Goal: Task Accomplishment & Management: Complete application form

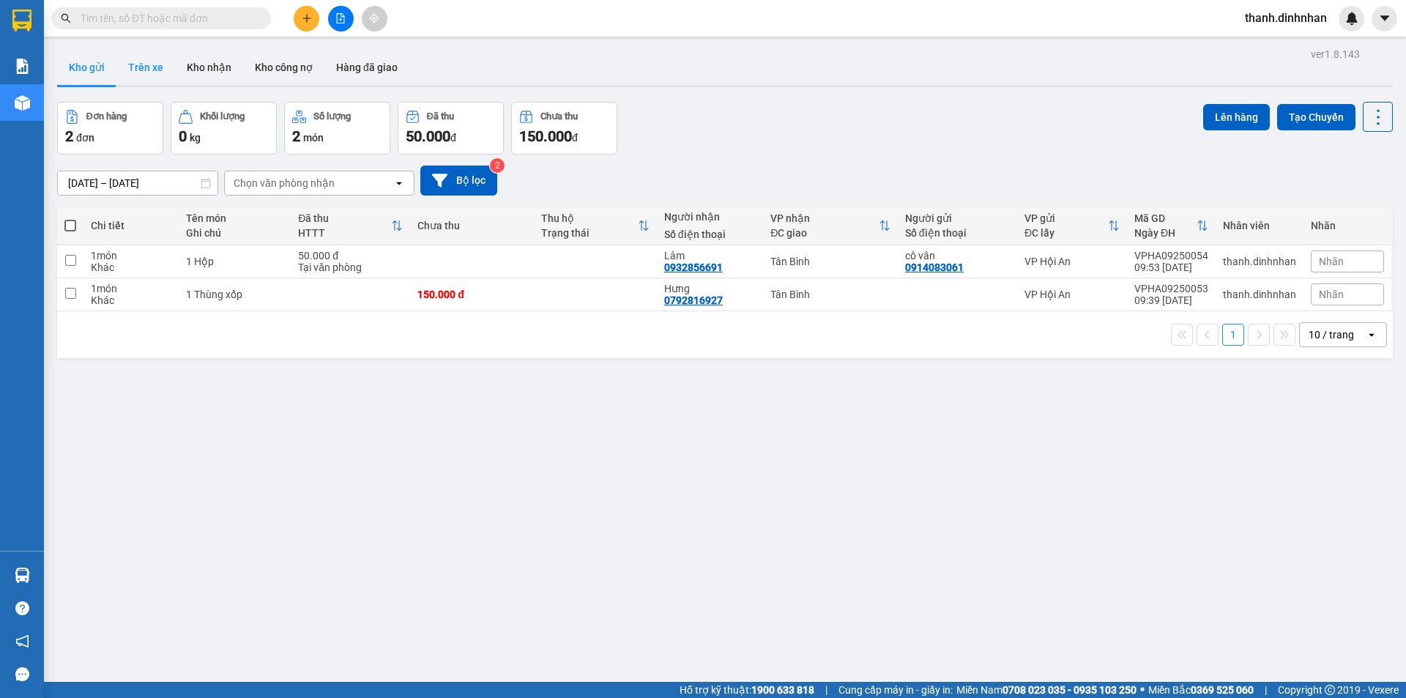
click at [143, 63] on button "Trên xe" at bounding box center [145, 67] width 59 height 35
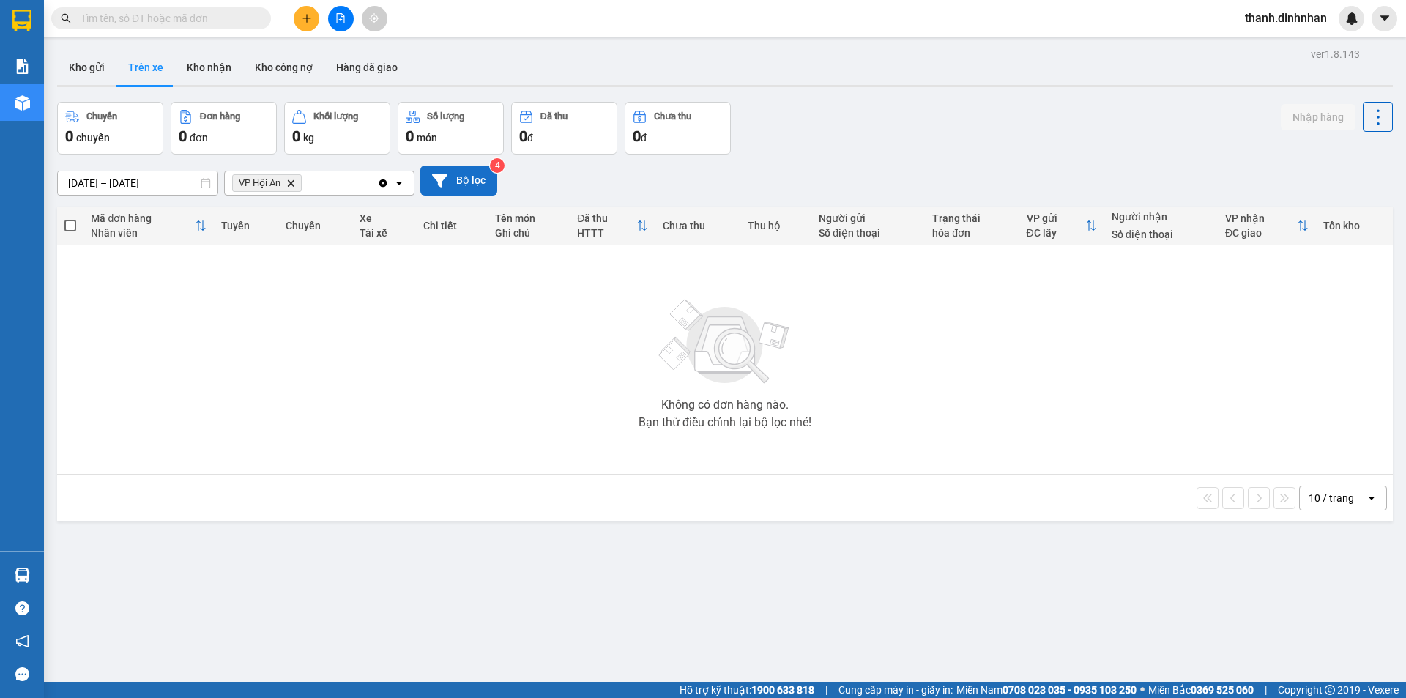
click at [453, 186] on button "Bộ lọc" at bounding box center [458, 180] width 77 height 30
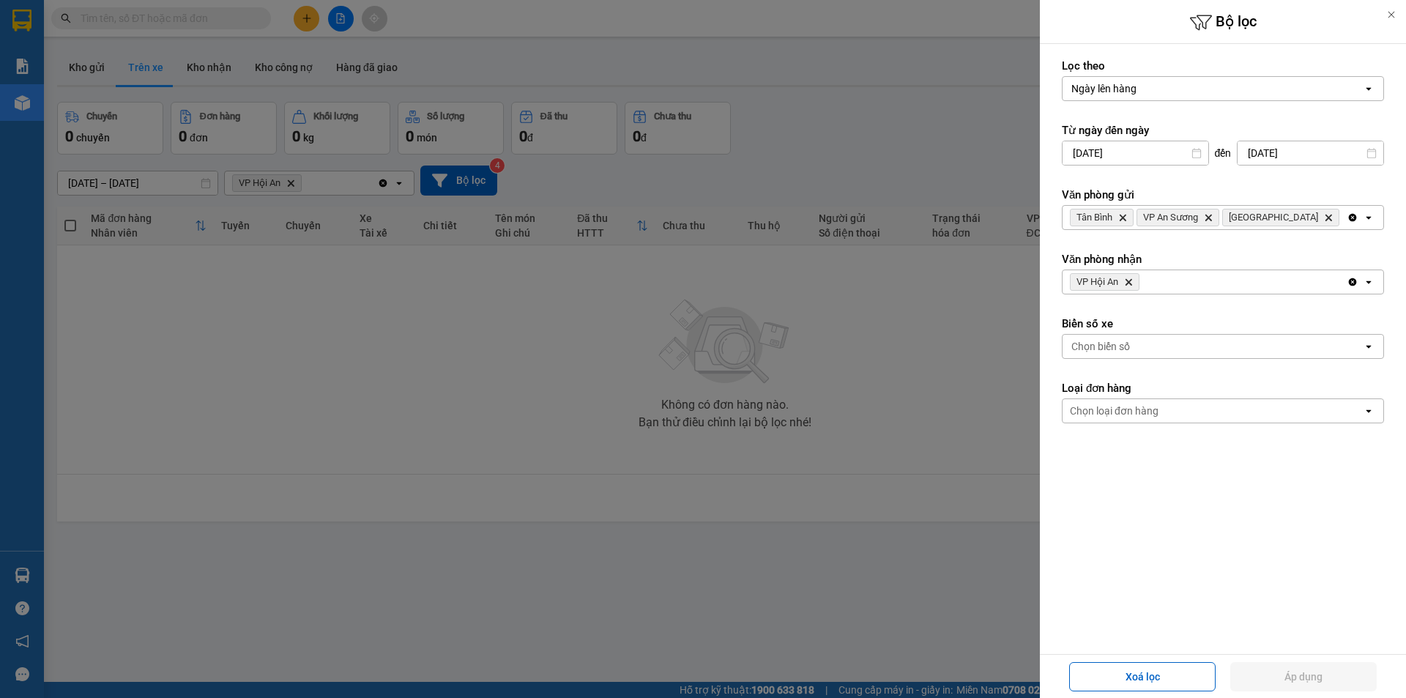
click at [382, 454] on div at bounding box center [703, 349] width 1406 height 698
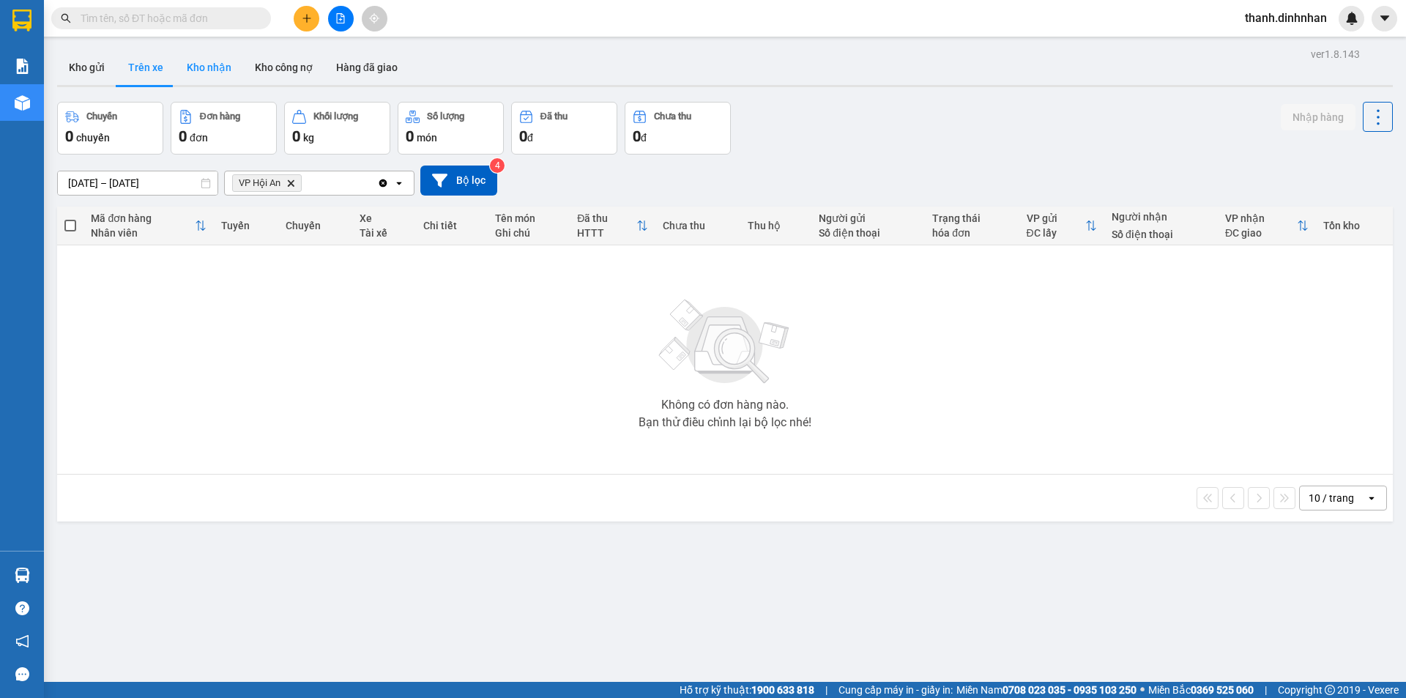
click at [204, 65] on button "Kho nhận" at bounding box center [209, 67] width 68 height 35
type input "[DATE] – [DATE]"
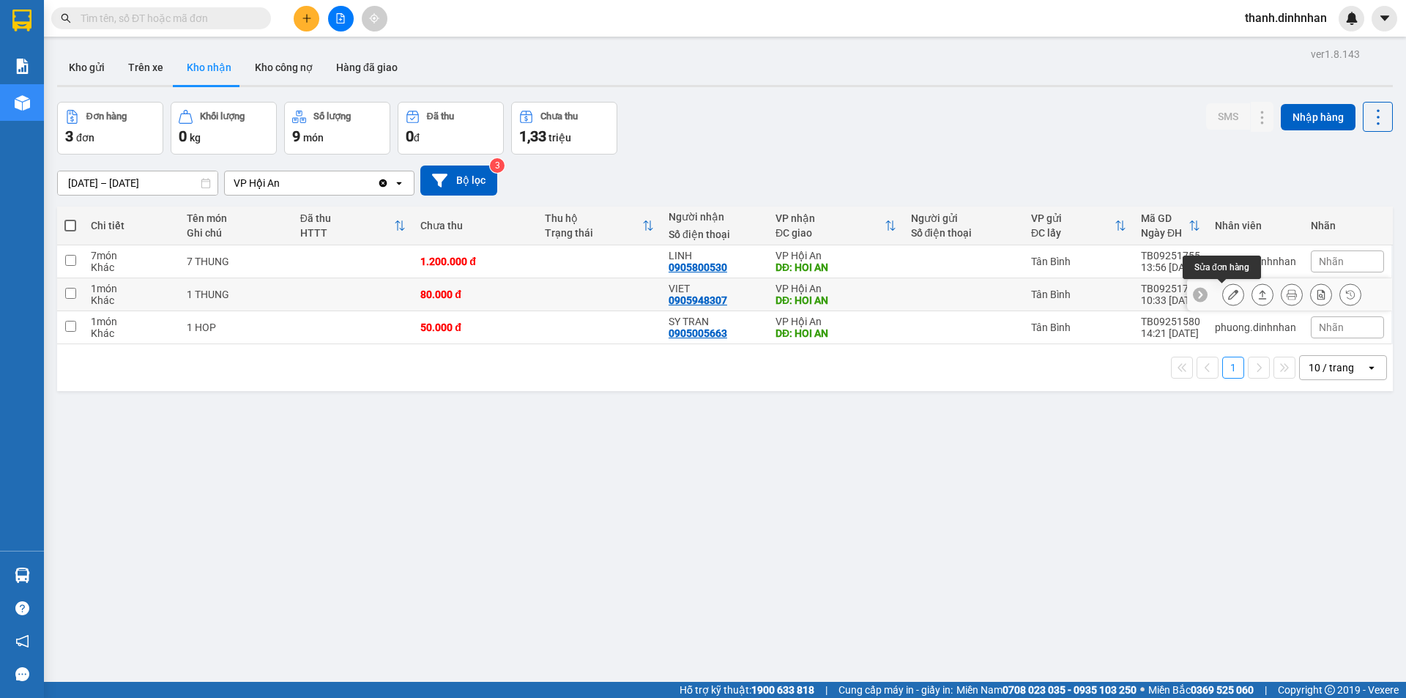
click at [1227, 297] on button at bounding box center [1233, 295] width 21 height 26
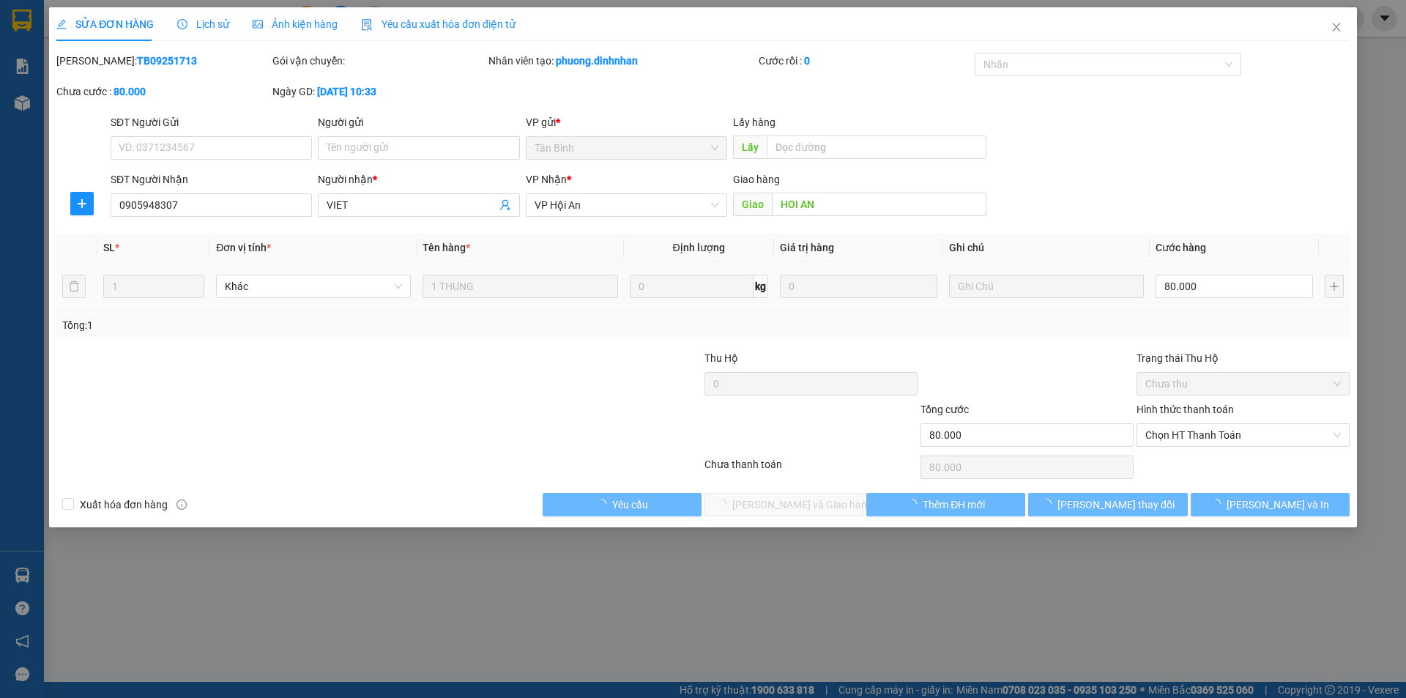
type input "0905948307"
type input "VIET"
type input "HOI AN"
type input "80.000"
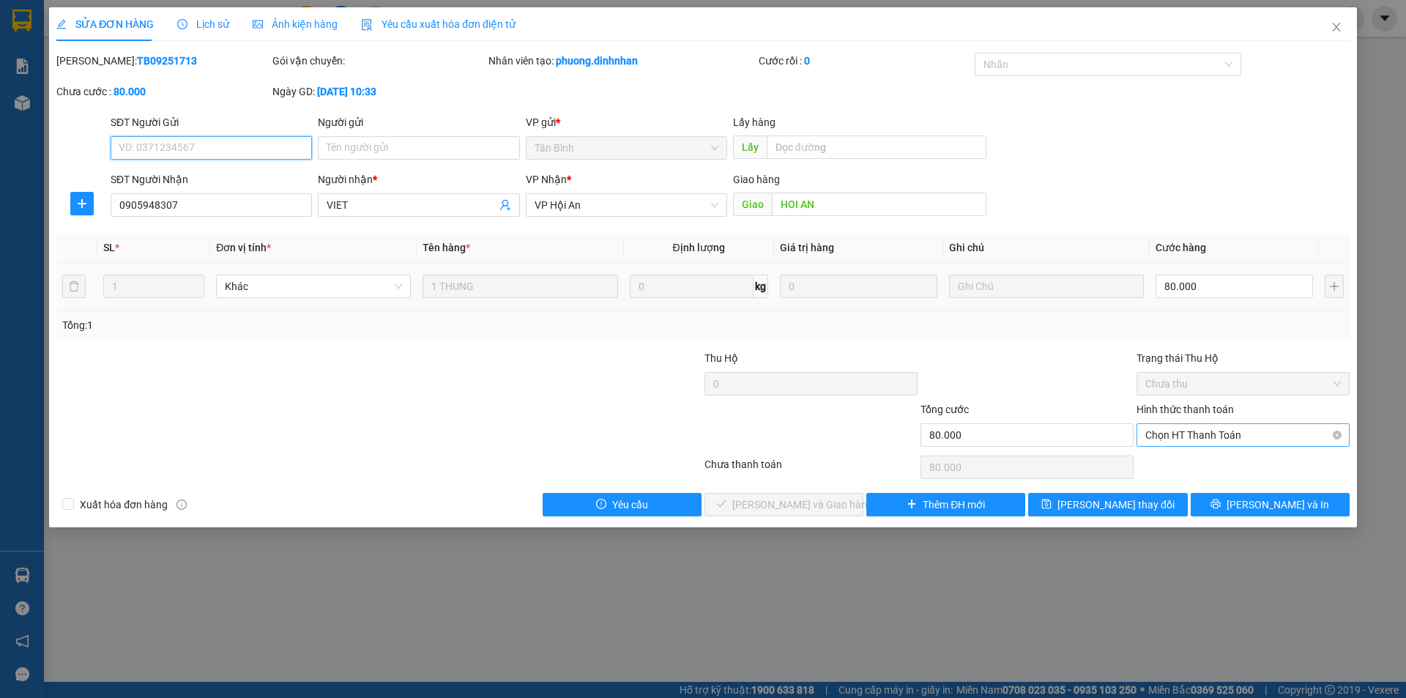
click at [1201, 435] on span "Chọn HT Thanh Toán" at bounding box center [1243, 435] width 196 height 22
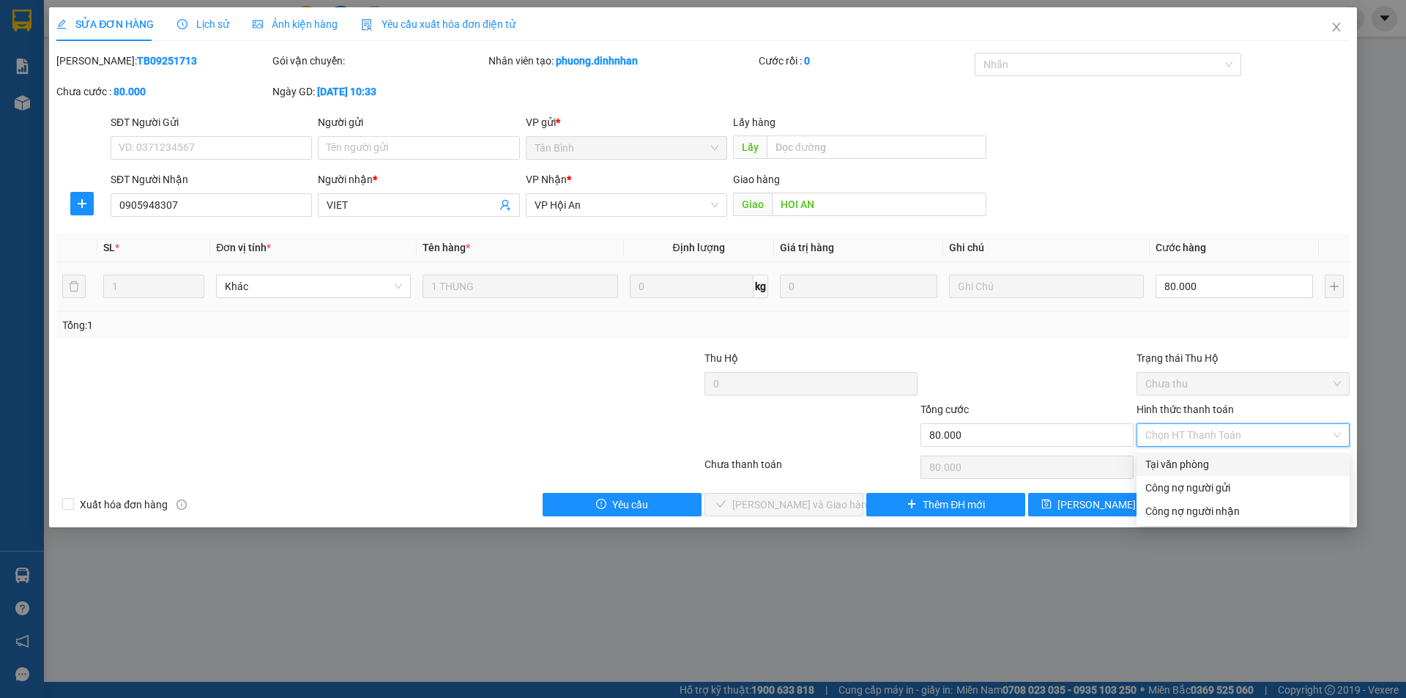
click at [1186, 459] on div "Tại văn phòng" at bounding box center [1243, 464] width 196 height 16
type input "0"
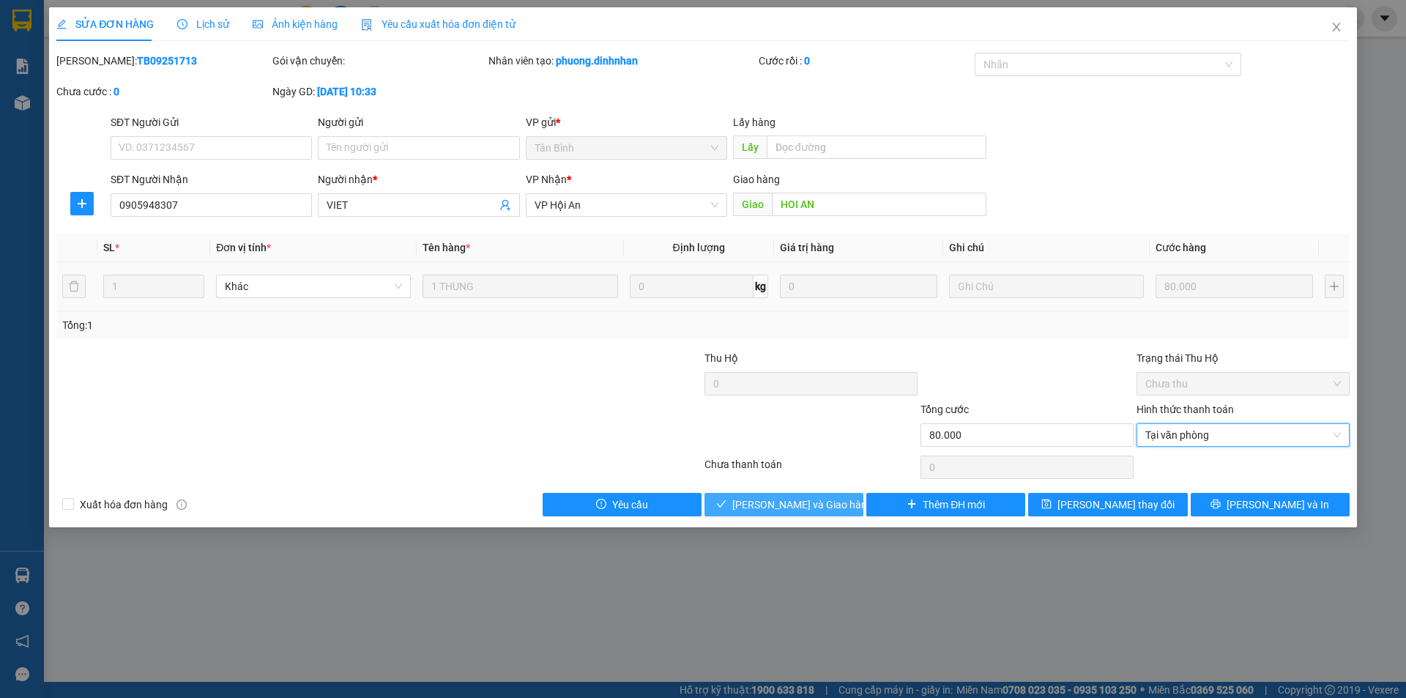
click at [788, 506] on span "[PERSON_NAME] và Giao hàng" at bounding box center [802, 504] width 141 height 16
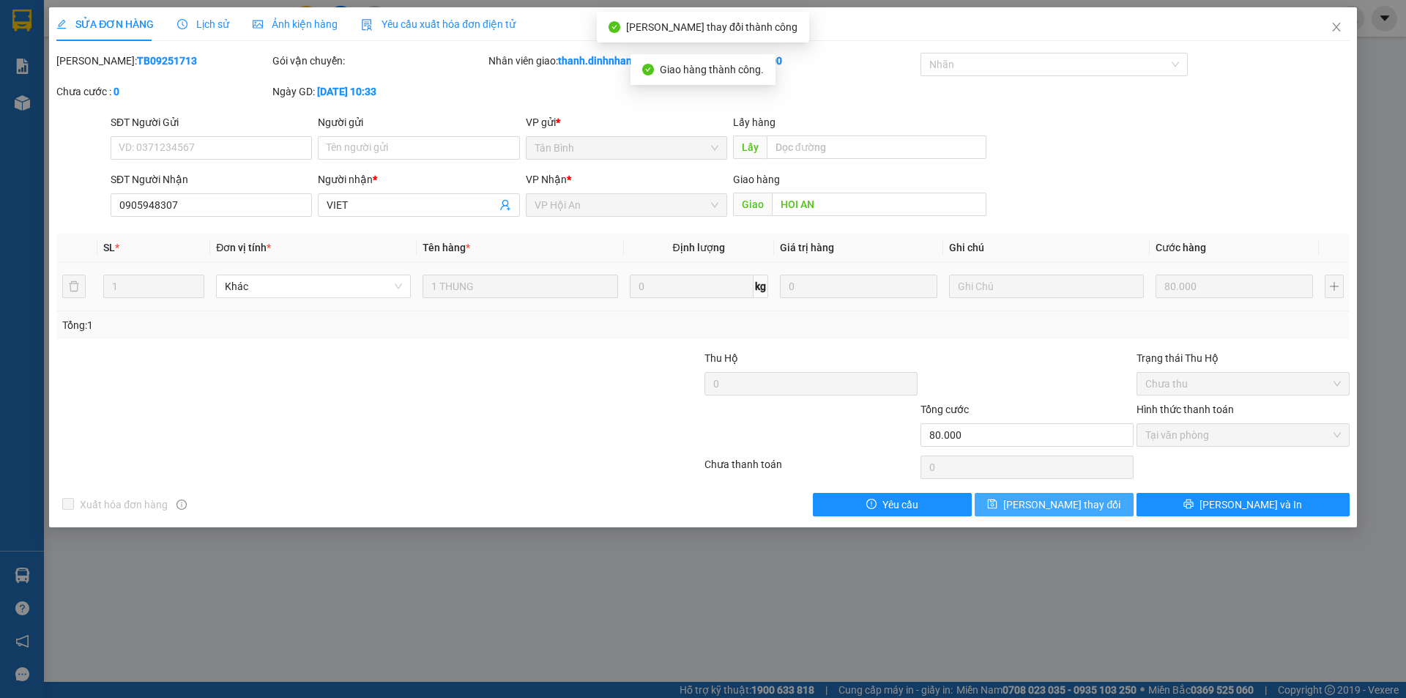
click at [1043, 506] on span "[PERSON_NAME] thay đổi" at bounding box center [1061, 504] width 117 height 16
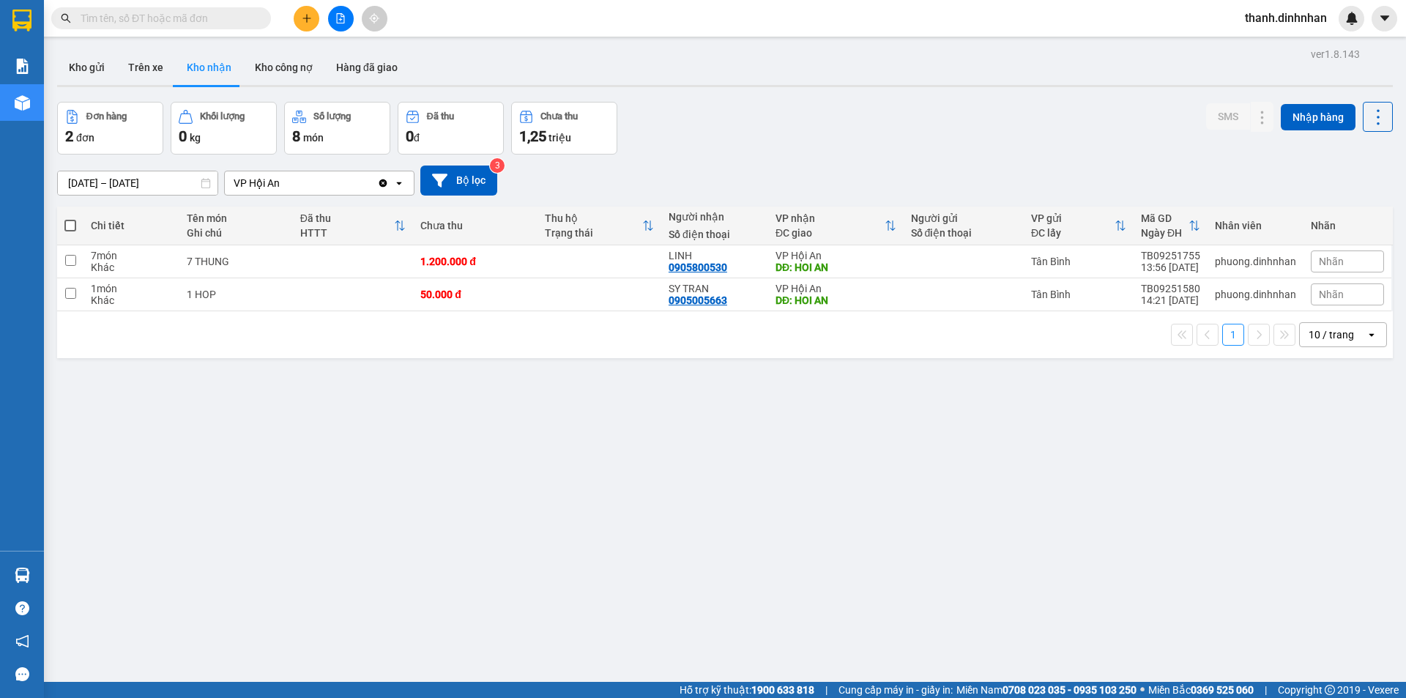
click at [974, 504] on div "ver 1.8.143 Kho gửi Trên xe Kho nhận Kho công nợ Hàng đã giao Đơn hàng 2 đơn Kh…" at bounding box center [724, 393] width 1347 height 698
click at [395, 72] on button "Hàng đã giao" at bounding box center [366, 67] width 85 height 35
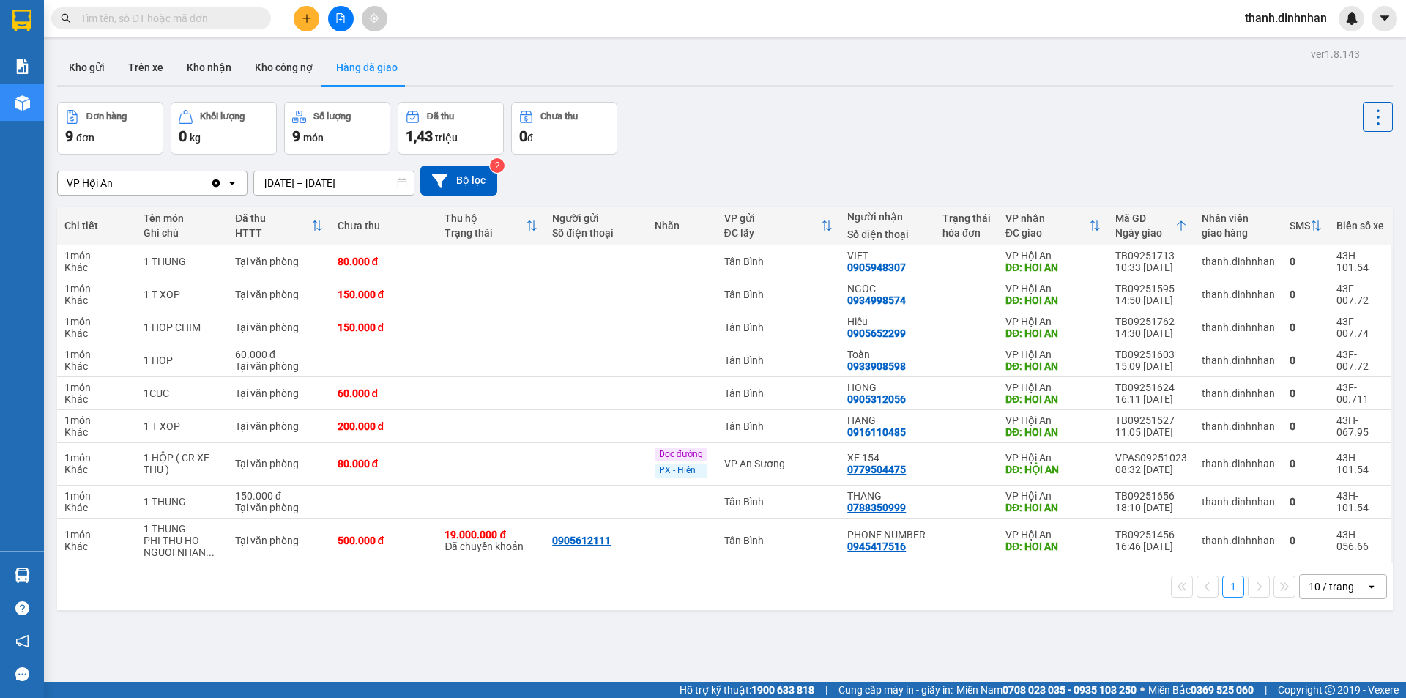
click at [305, 182] on input "[DATE] – [DATE]" at bounding box center [334, 182] width 160 height 23
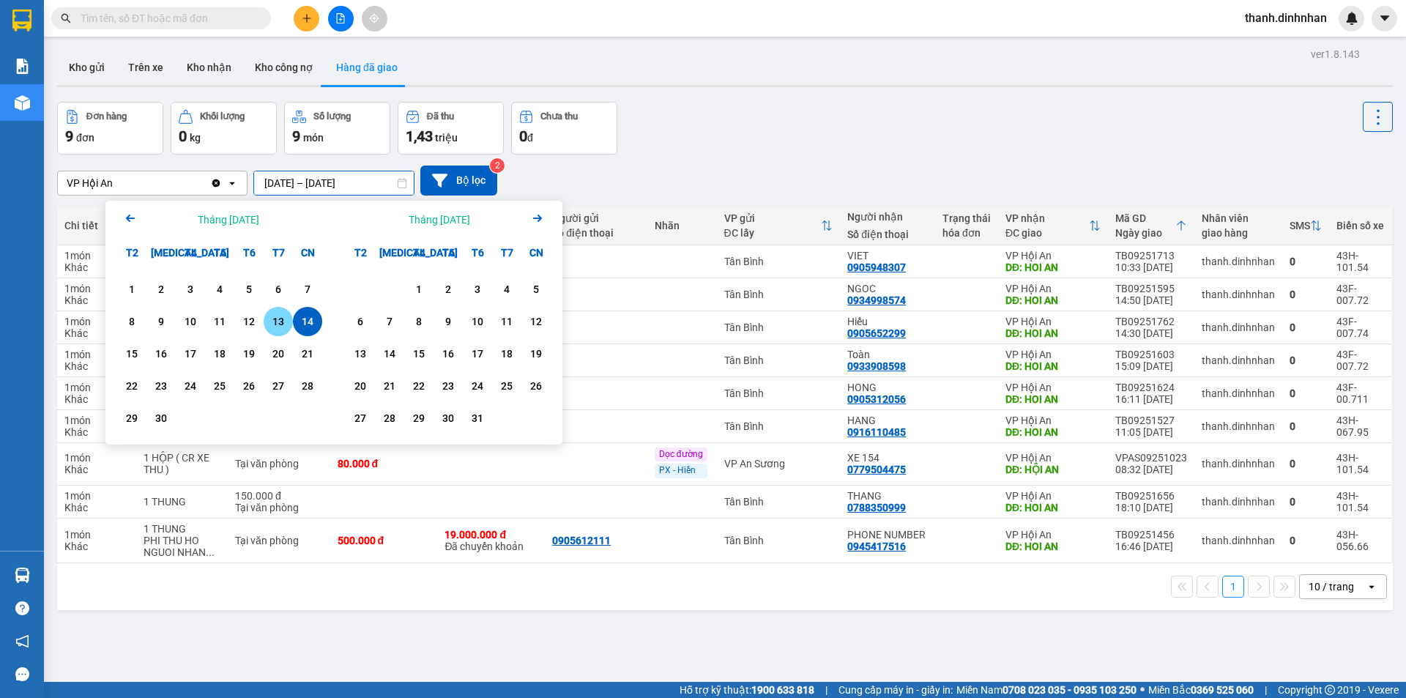
click at [275, 317] on div "13" at bounding box center [278, 322] width 21 height 18
click at [302, 324] on div "14" at bounding box center [307, 322] width 21 height 18
type input "[DATE] – [DATE]"
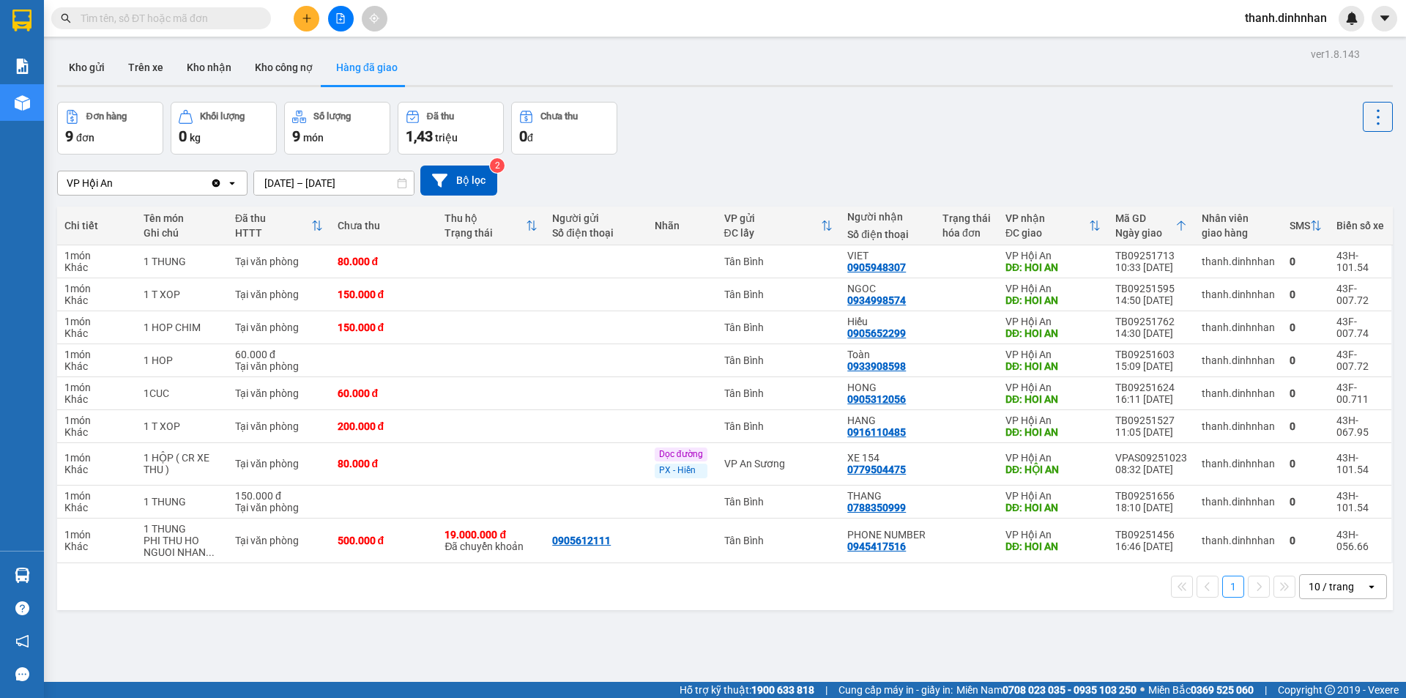
click at [92, 6] on div "Kết quả tìm kiếm ( 1 ) Bộ lọc Mã ĐH Trạng thái Món hàng Thu hộ Tổng cước Chưa c…" at bounding box center [143, 19] width 286 height 26
click at [97, 23] on input "text" at bounding box center [167, 18] width 173 height 16
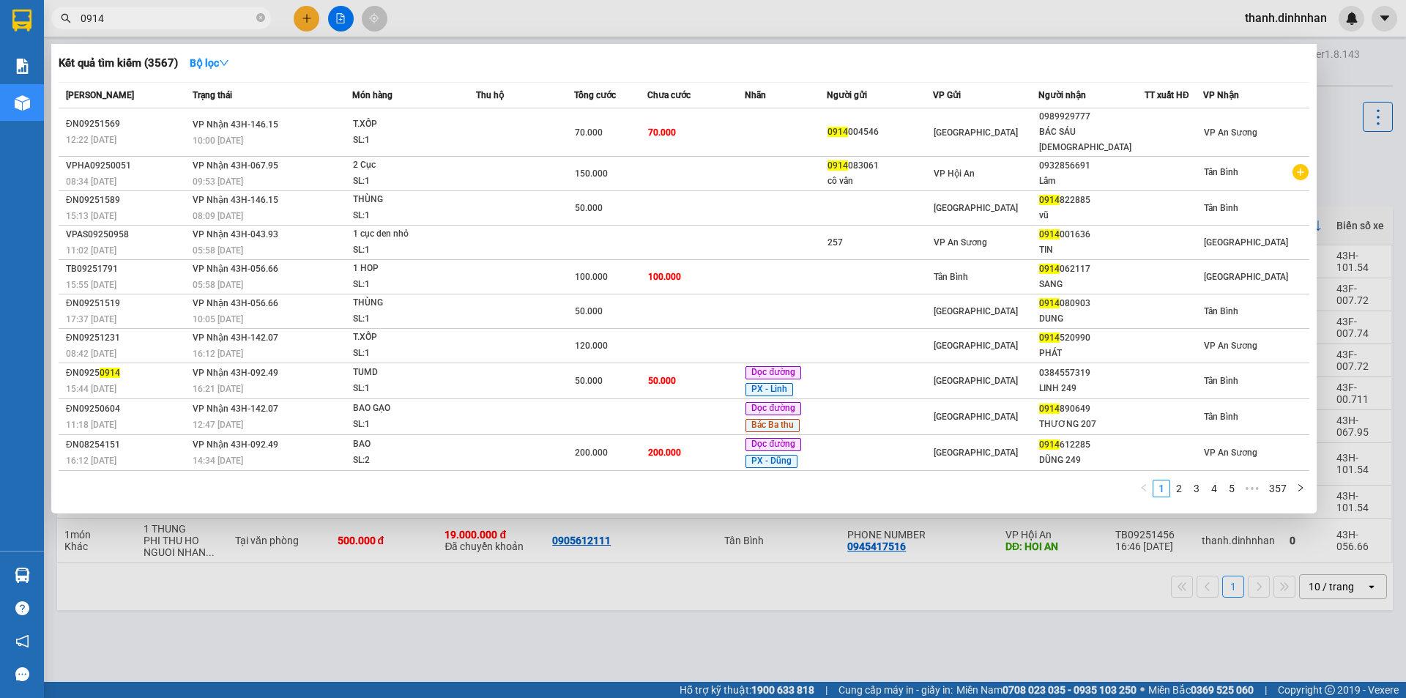
type input "0914"
click at [403, 665] on div at bounding box center [703, 349] width 1406 height 698
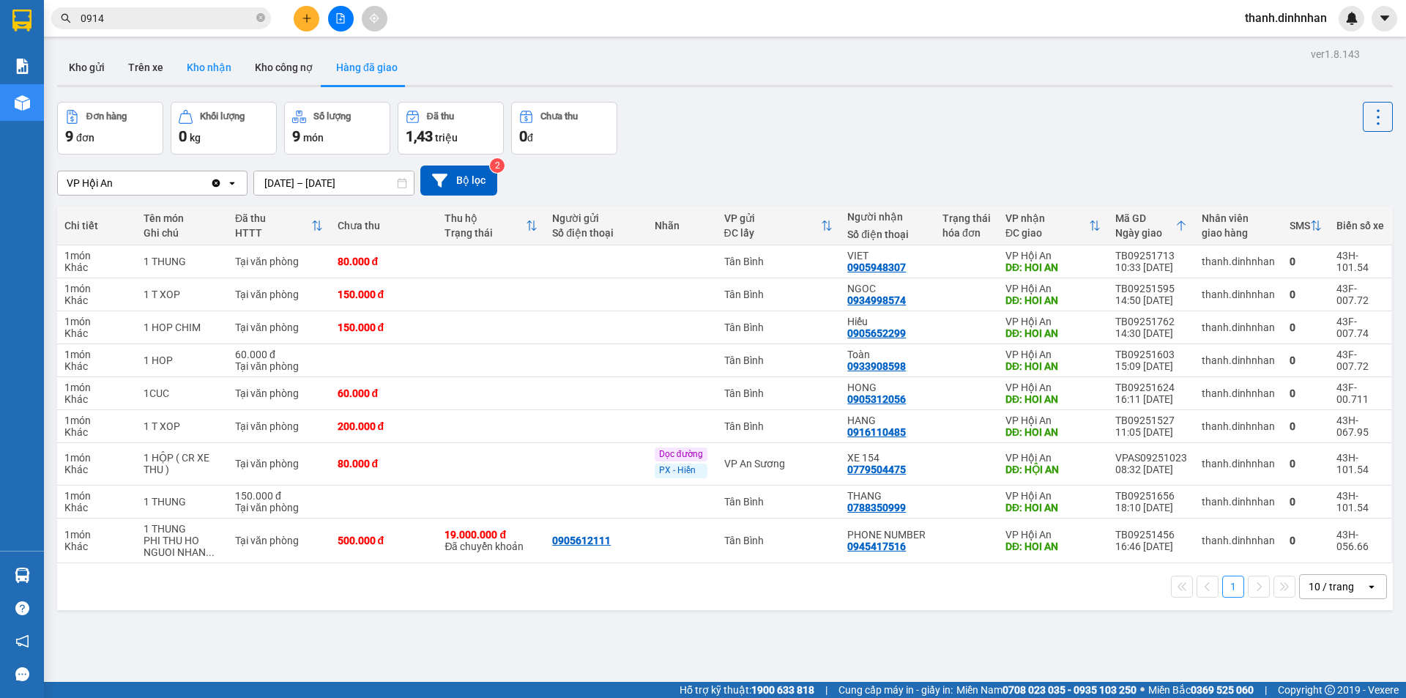
click at [200, 61] on button "Kho nhận" at bounding box center [209, 67] width 68 height 35
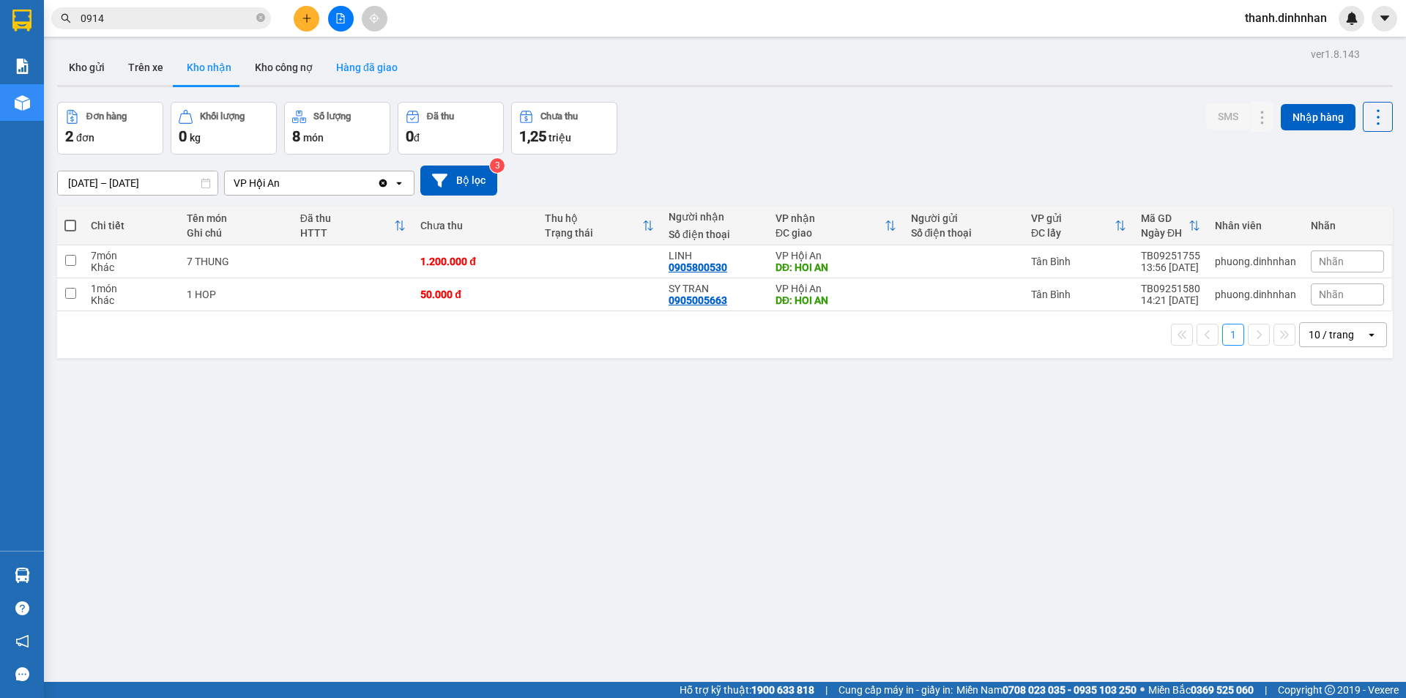
click at [380, 74] on button "Hàng đã giao" at bounding box center [366, 67] width 85 height 35
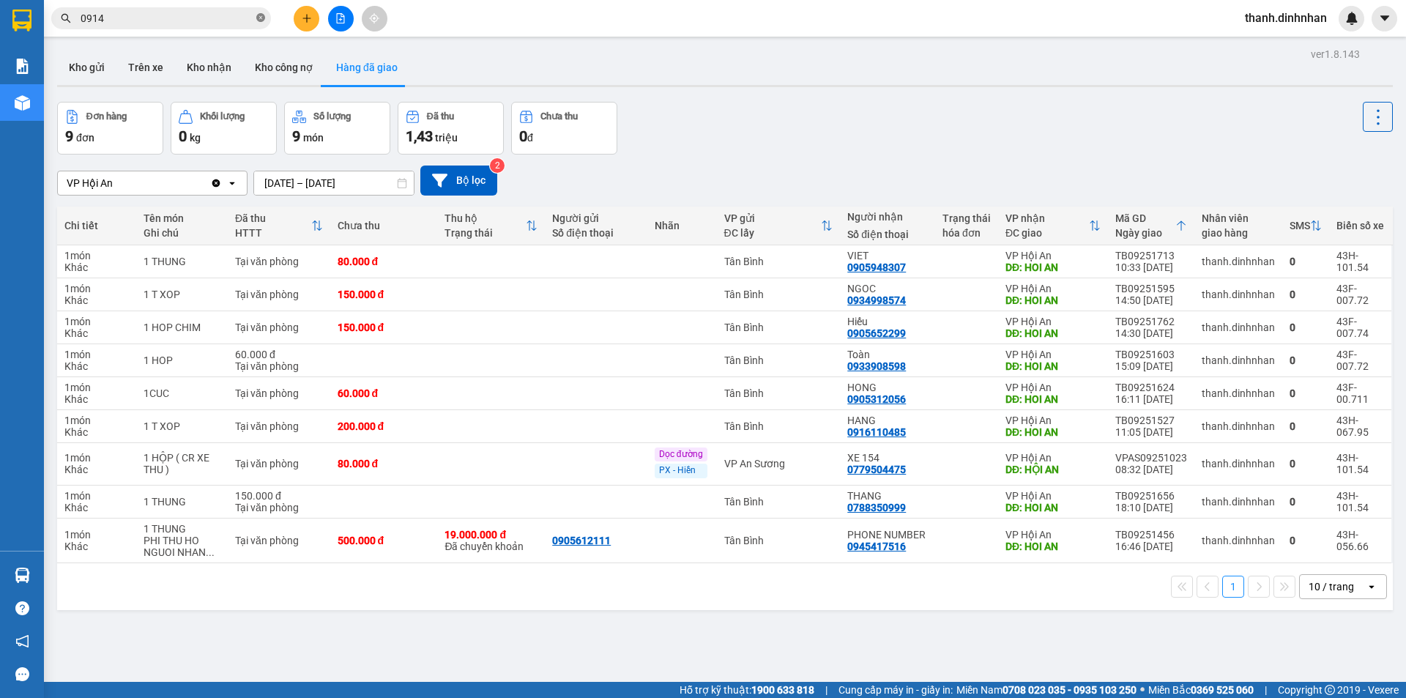
click at [258, 19] on icon "close-circle" at bounding box center [260, 17] width 9 height 9
click at [1015, 652] on div "ver 1.8.143 Kho gửi Trên xe Kho nhận Kho công nợ Hàng đã giao Đơn hàng 9 đơn Kh…" at bounding box center [724, 393] width 1347 height 698
click at [215, 63] on button "Kho nhận" at bounding box center [209, 67] width 68 height 35
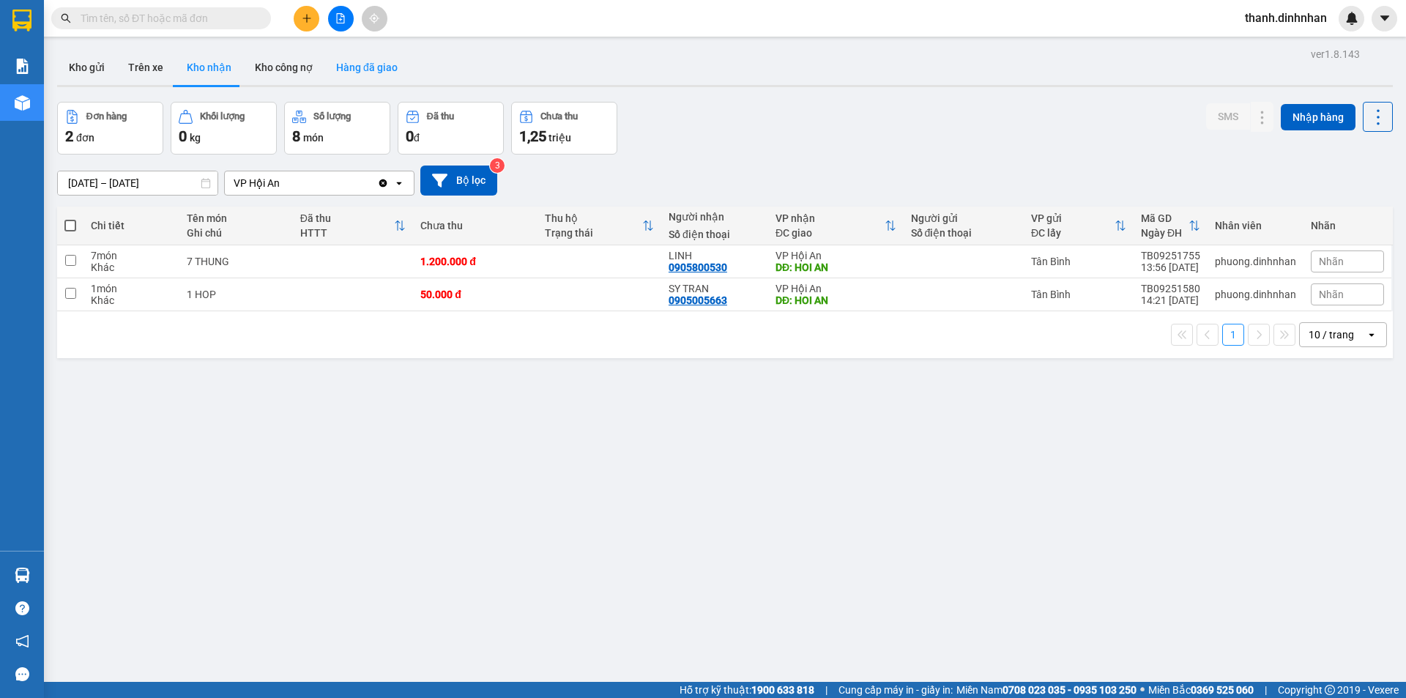
click at [376, 64] on button "Hàng đã giao" at bounding box center [366, 67] width 85 height 35
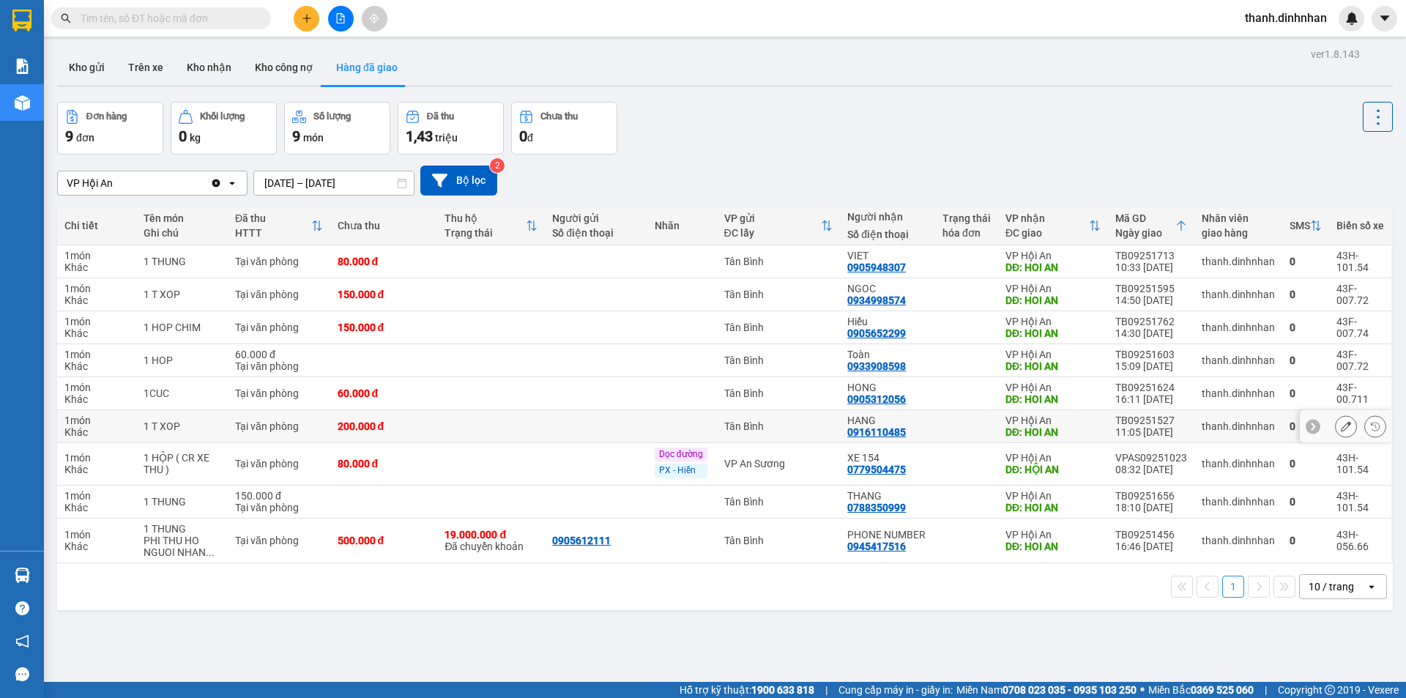
click at [872, 434] on div "0916110485" at bounding box center [876, 432] width 59 height 12
copy div "0916110485"
click at [873, 399] on div "0905312056" at bounding box center [876, 399] width 59 height 12
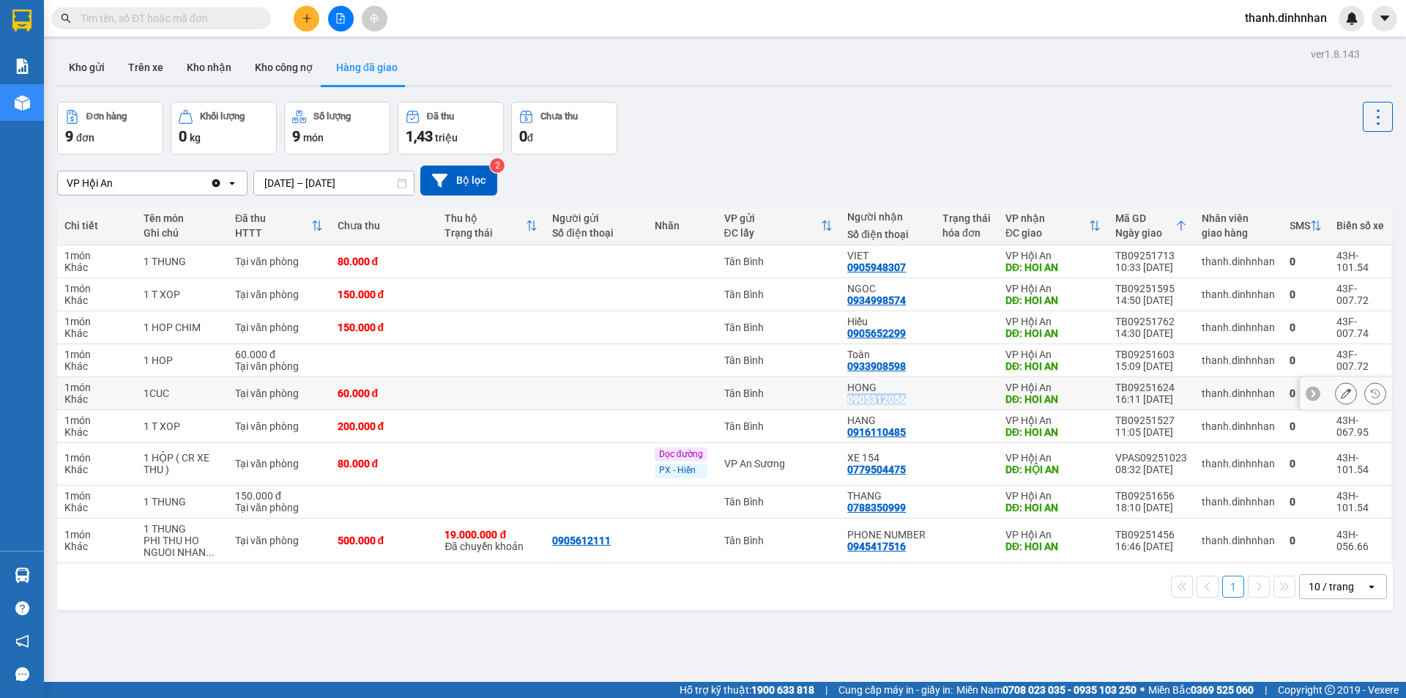
copy div "0905312056"
click at [861, 371] on div "0933908598" at bounding box center [876, 366] width 59 height 12
copy div "0933908598"
click at [894, 303] on div "0934998574" at bounding box center [876, 300] width 59 height 12
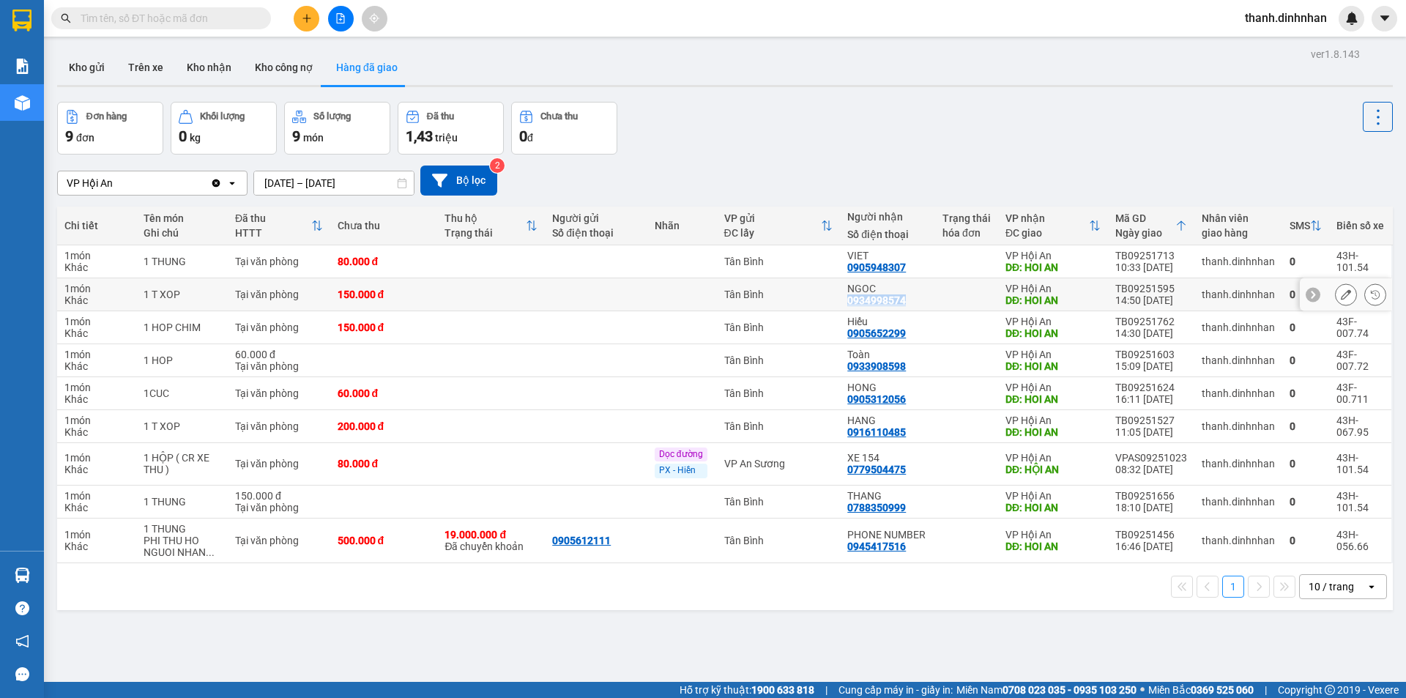
click at [894, 303] on div "0934998574" at bounding box center [876, 300] width 59 height 12
copy div "0934998574"
click at [764, 629] on div "ver 1.8.143 Kho gửi Trên xe Kho nhận Kho công nợ Hàng đã giao Đơn hàng 9 đơn Kh…" at bounding box center [724, 393] width 1347 height 698
click at [138, 66] on button "Trên xe" at bounding box center [145, 67] width 59 height 35
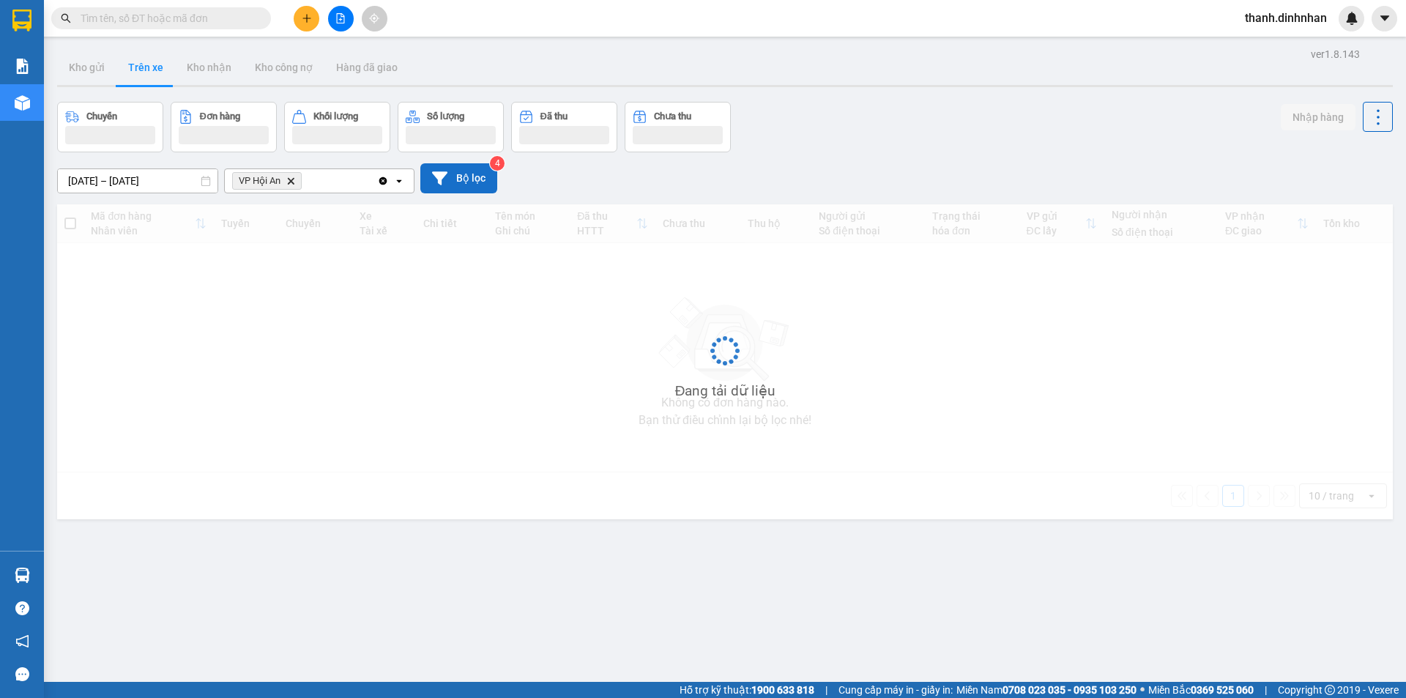
click at [450, 177] on button "Bộ lọc" at bounding box center [458, 178] width 77 height 30
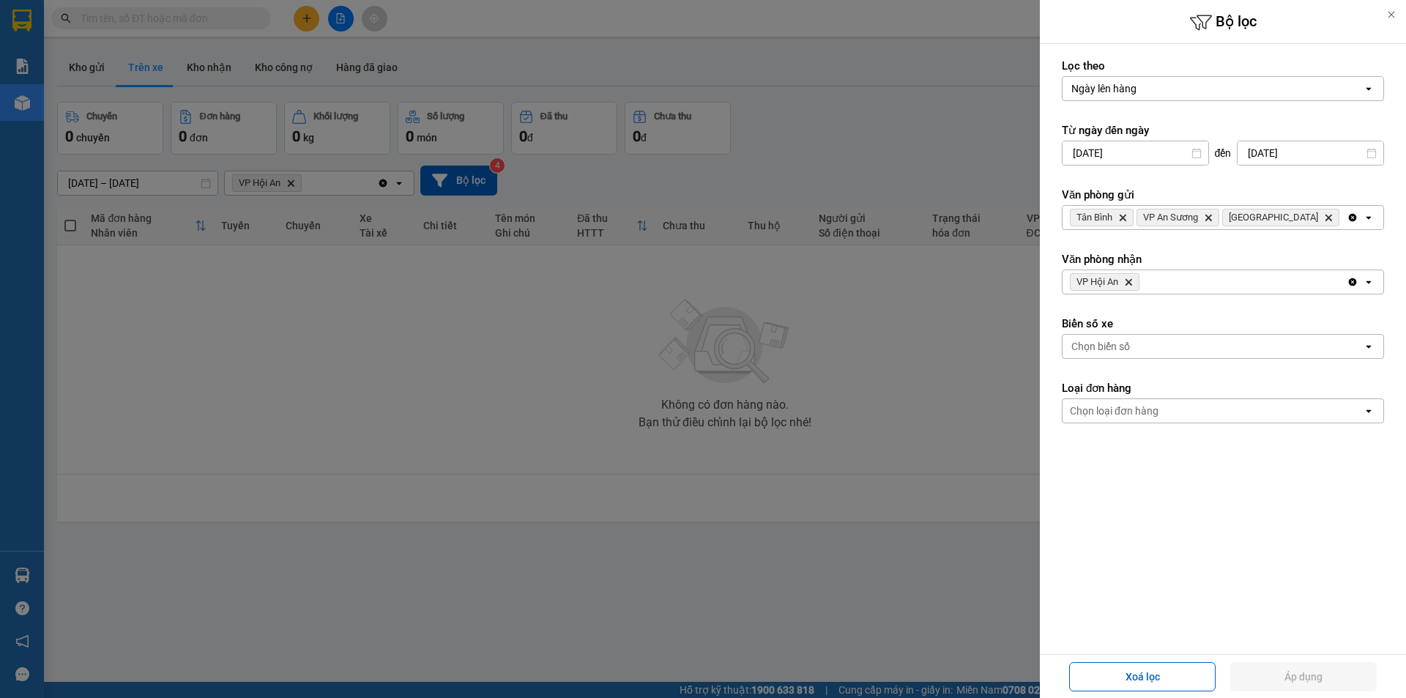
click at [1355, 218] on icon "Clear all" at bounding box center [1353, 218] width 8 height 8
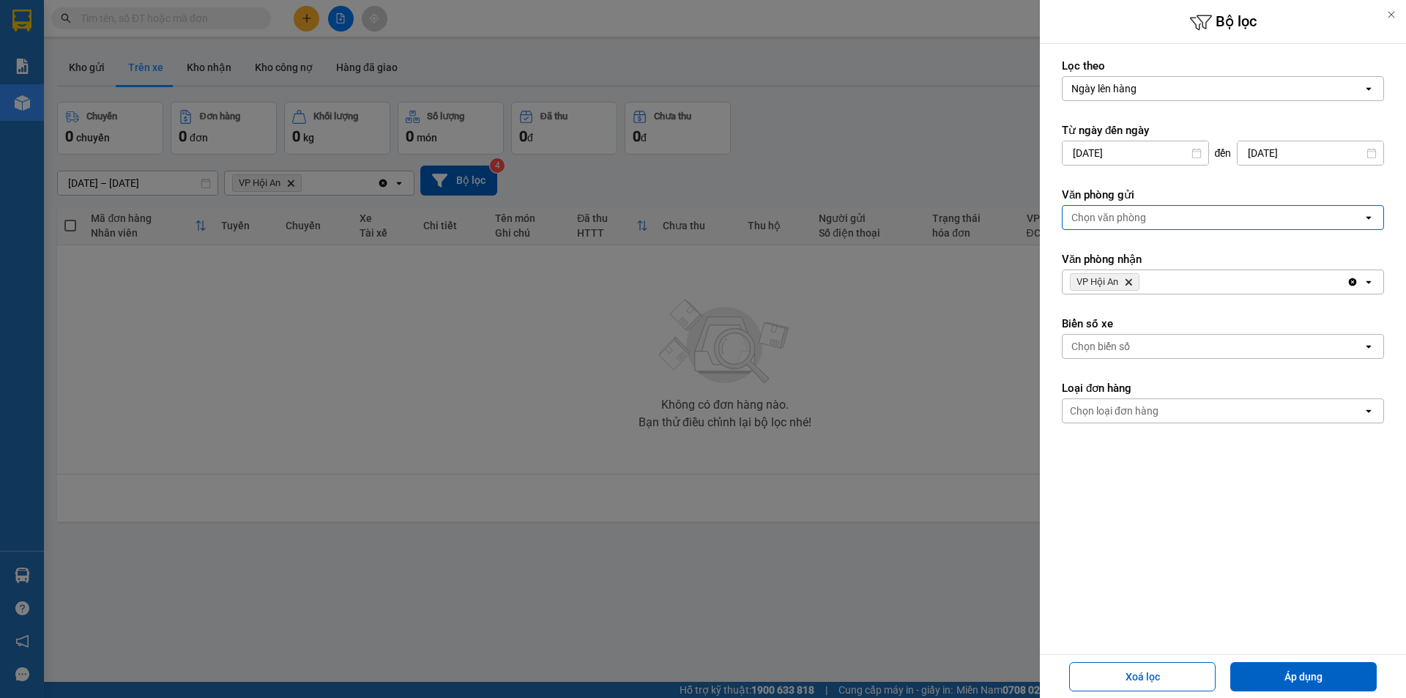
click at [1211, 220] on div "Chọn văn phòng" at bounding box center [1213, 217] width 300 height 23
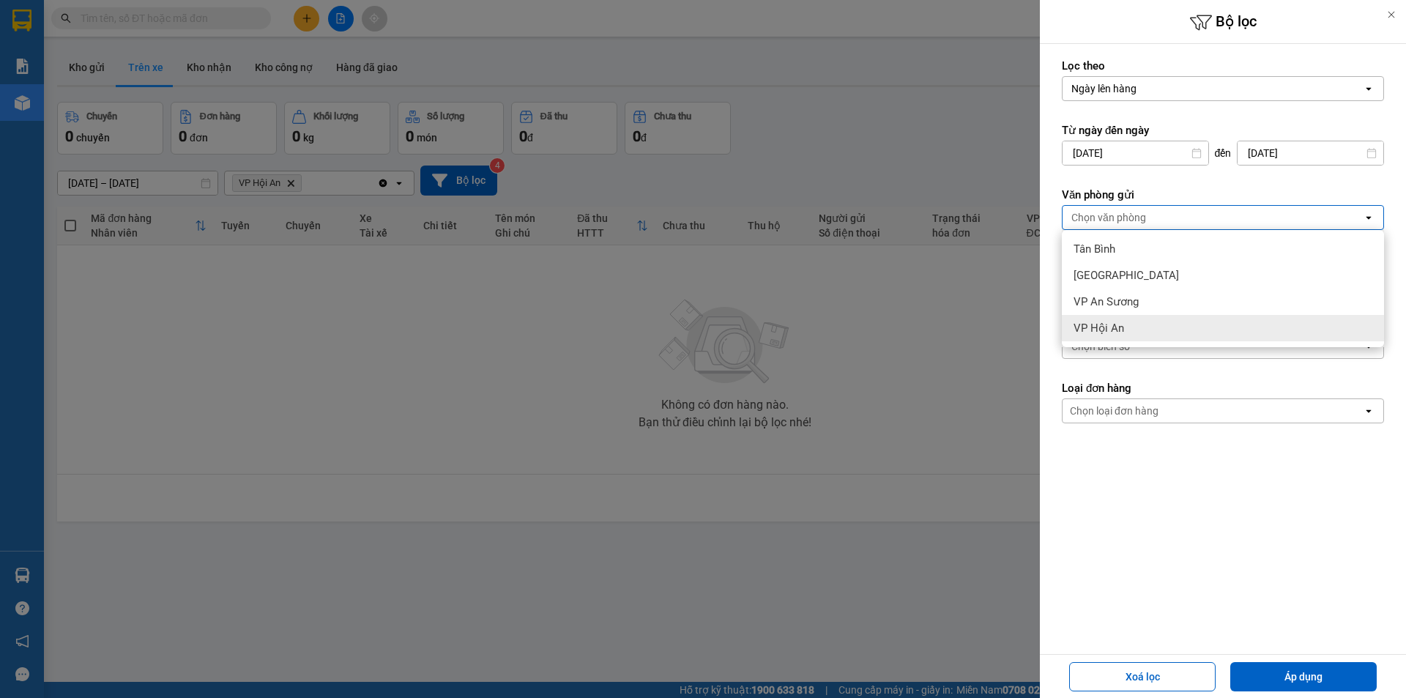
click at [1103, 333] on span "VP Hội An" at bounding box center [1098, 328] width 51 height 15
drag, startPoint x: 1180, startPoint y: 501, endPoint x: 1169, endPoint y: 352, distance: 149.0
click at [1176, 492] on form "Lọc theo Ngày lên hàng open Từ ngày đến [DATE] Press the down arrow key to inte…" at bounding box center [1223, 307] width 322 height 496
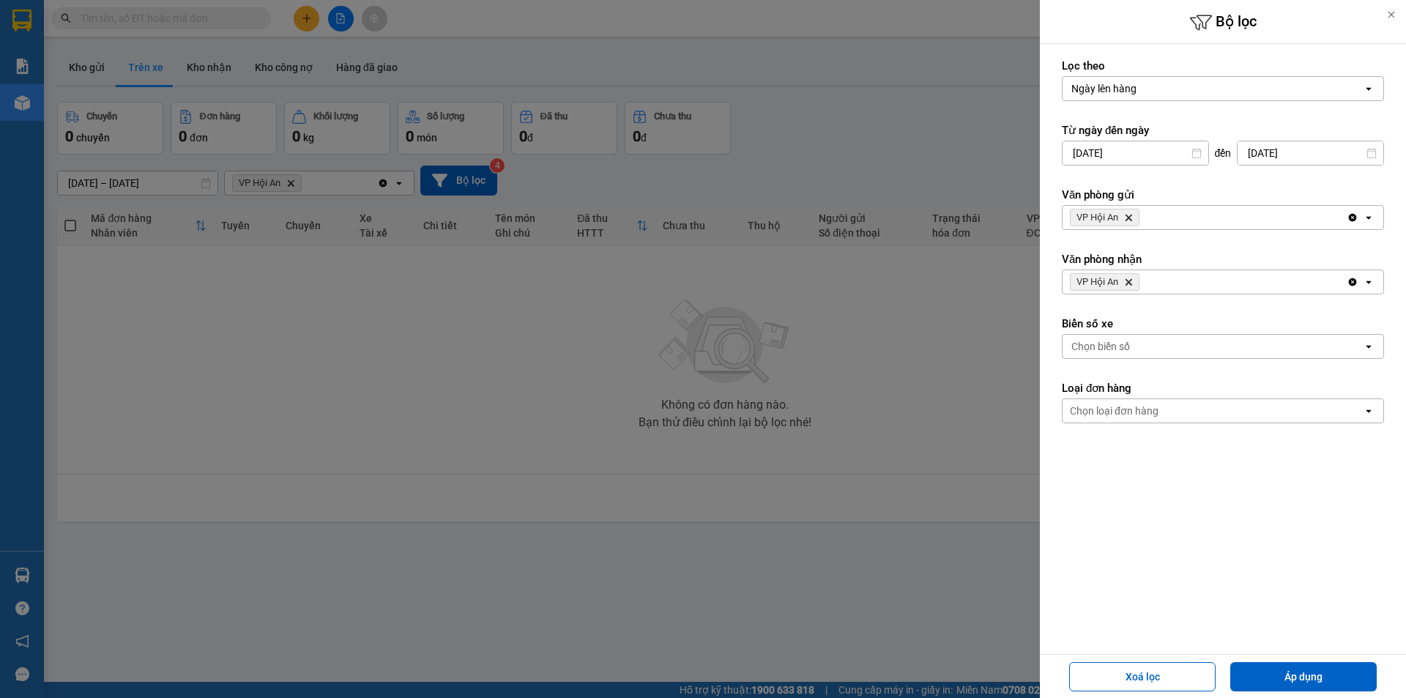
drag, startPoint x: 1350, startPoint y: 280, endPoint x: 1329, endPoint y: 283, distance: 21.5
click at [1350, 280] on icon "Clear all" at bounding box center [1353, 282] width 8 height 8
click at [1071, 278] on div "Chọn văn phòng" at bounding box center [1108, 282] width 75 height 15
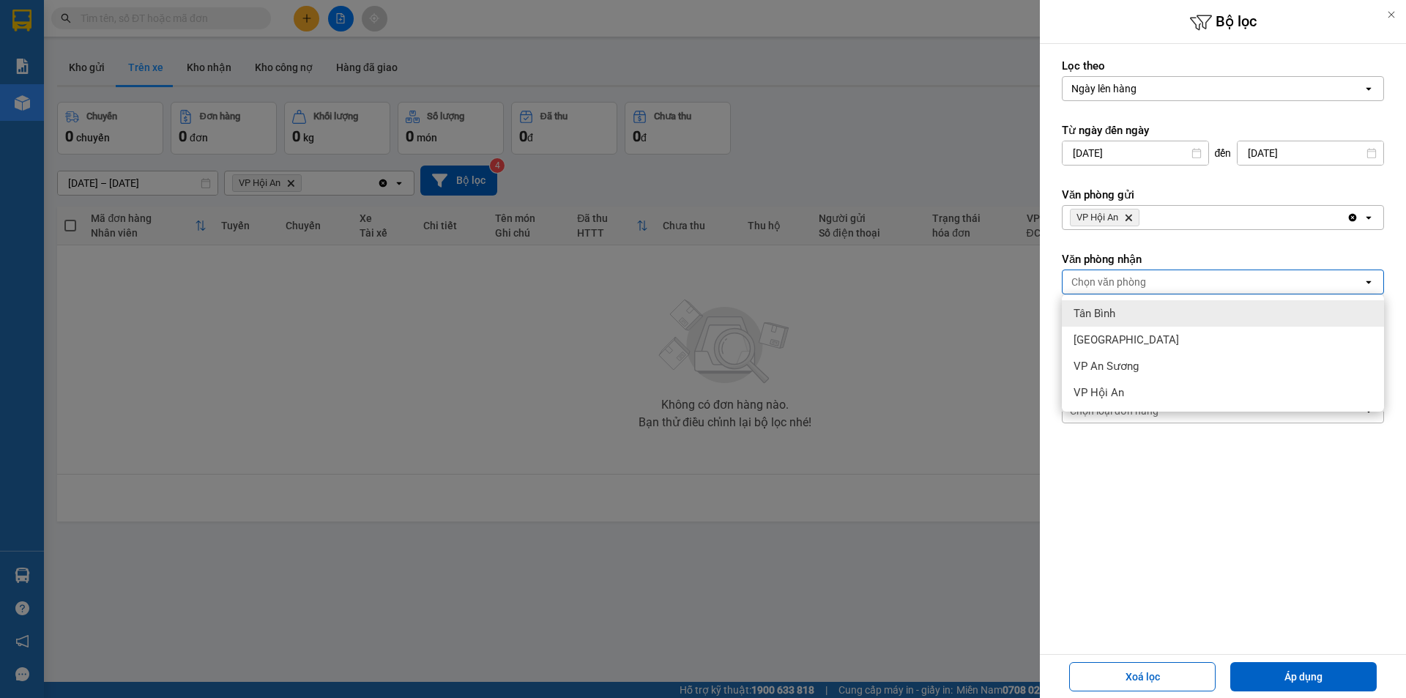
click at [1119, 316] on div "Tân Bình" at bounding box center [1223, 313] width 322 height 26
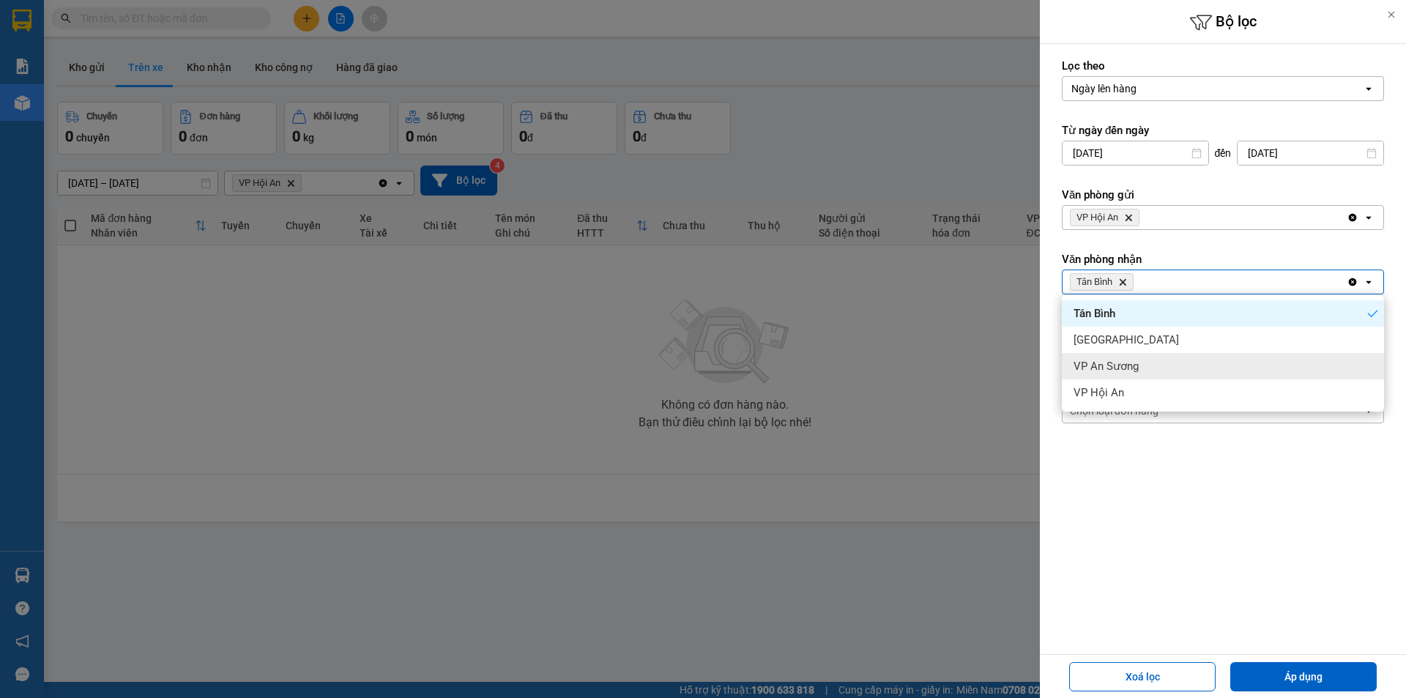
click at [1114, 365] on span "VP An Sương" at bounding box center [1105, 366] width 65 height 15
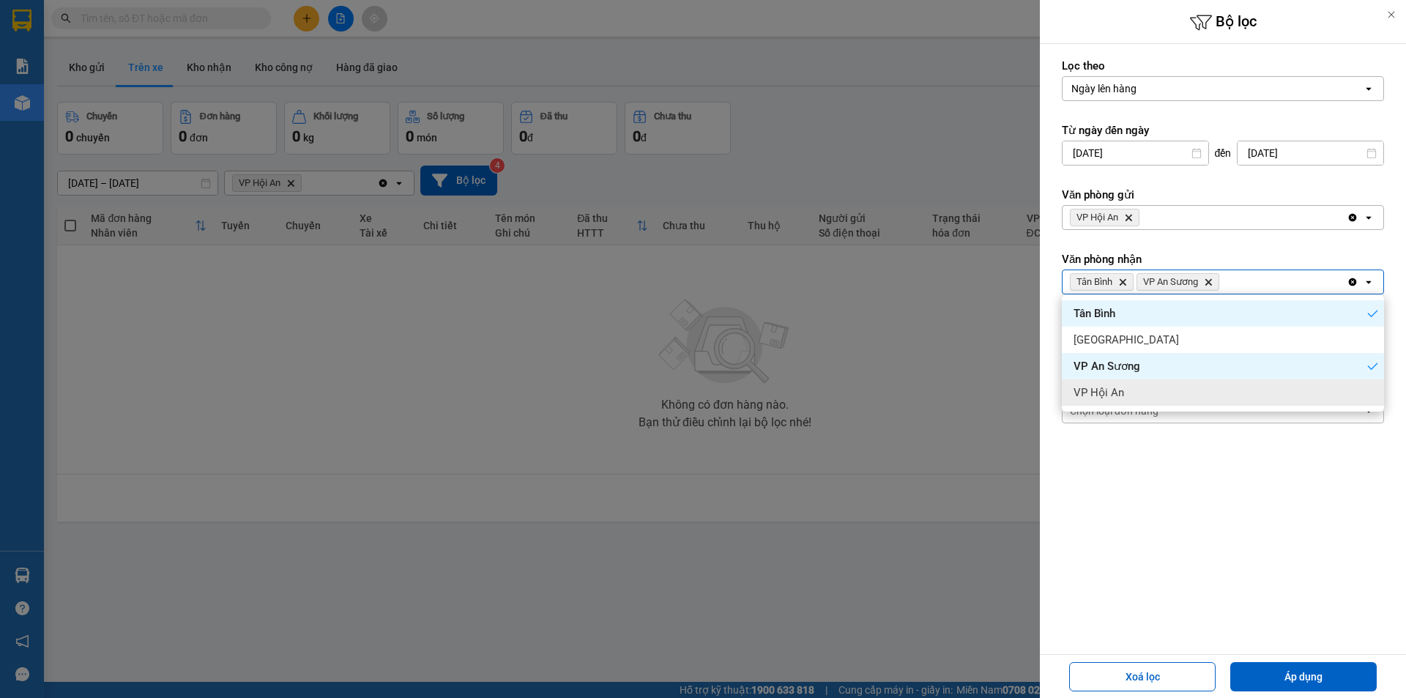
click at [1181, 520] on form "Lọc theo Ngày lên hàng open Từ ngày đến [DATE] Press the down arrow key to inte…" at bounding box center [1223, 307] width 322 height 496
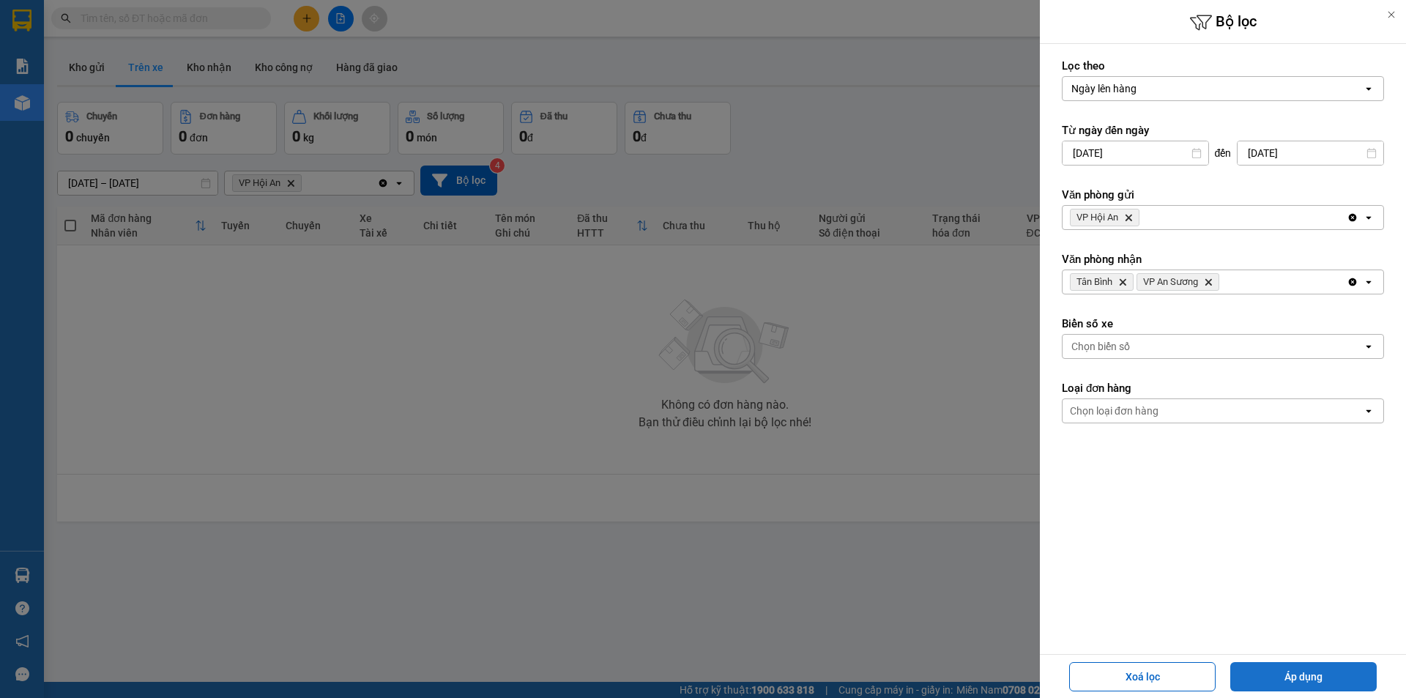
click at [1272, 666] on button "Áp dụng" at bounding box center [1303, 676] width 146 height 29
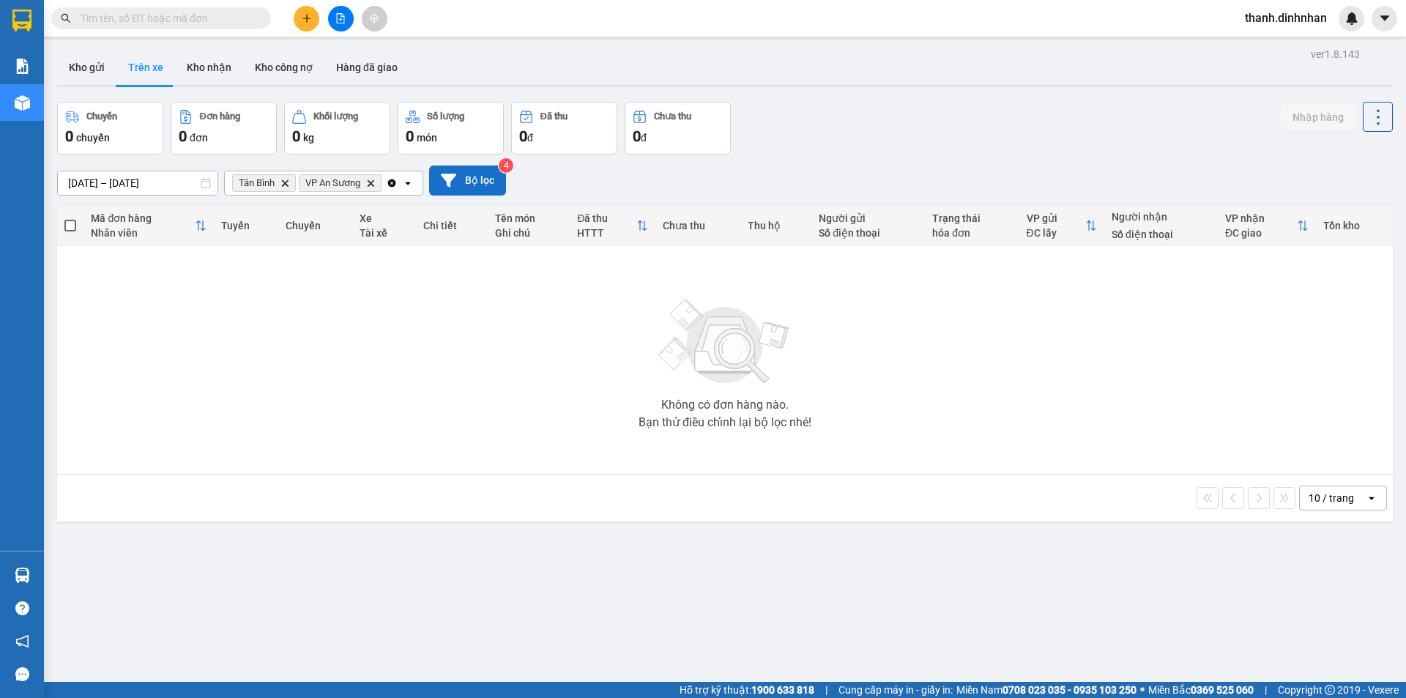
click at [464, 182] on button "Bộ lọc" at bounding box center [467, 180] width 77 height 30
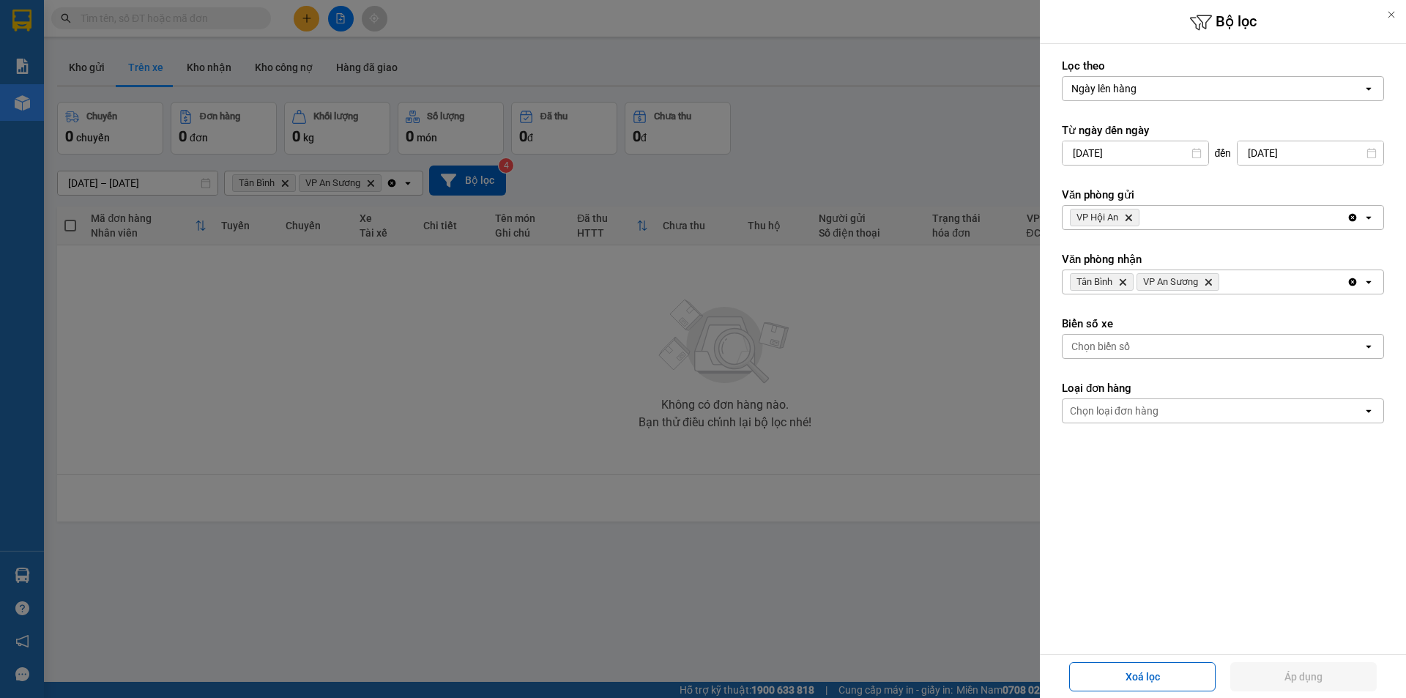
click at [1357, 216] on icon "Clear all" at bounding box center [1353, 218] width 12 height 12
click at [1353, 288] on div "Clear all open" at bounding box center [1365, 281] width 37 height 23
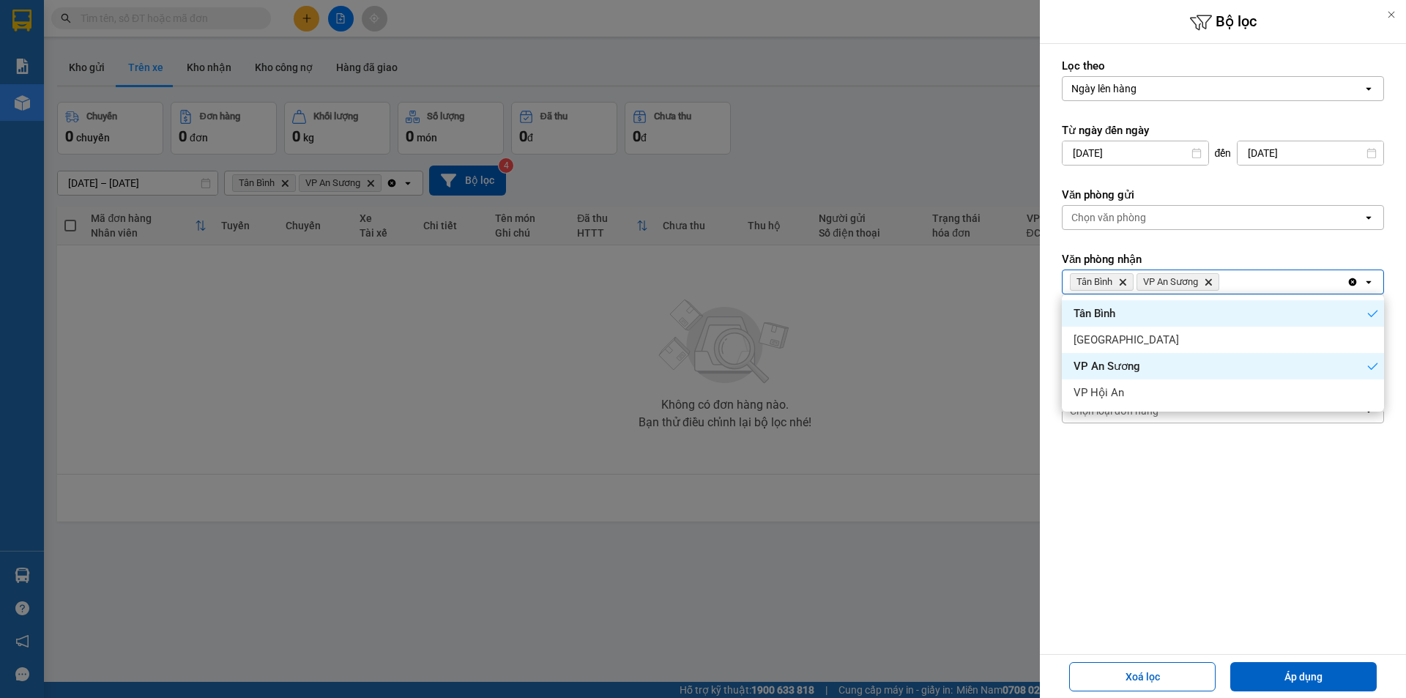
click at [1352, 283] on icon "Clear all" at bounding box center [1353, 282] width 8 height 8
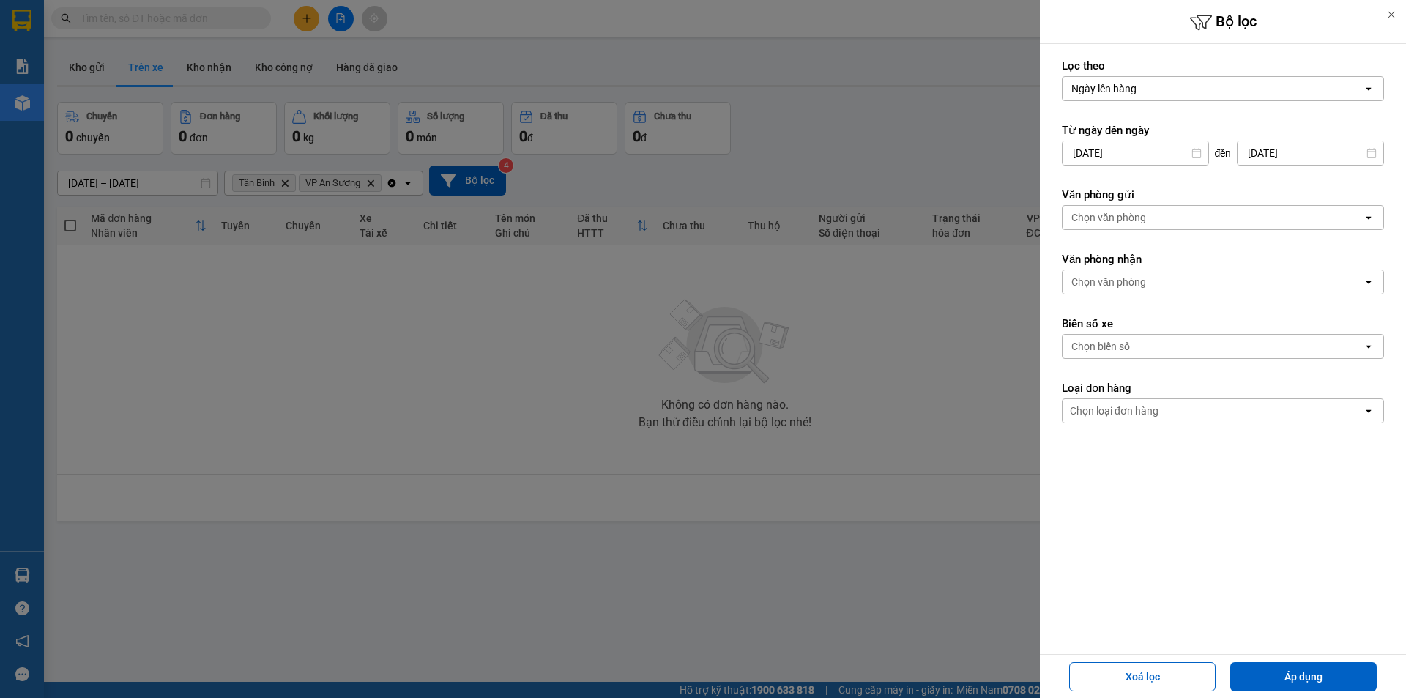
click at [1190, 209] on div "Chọn văn phòng" at bounding box center [1213, 217] width 300 height 23
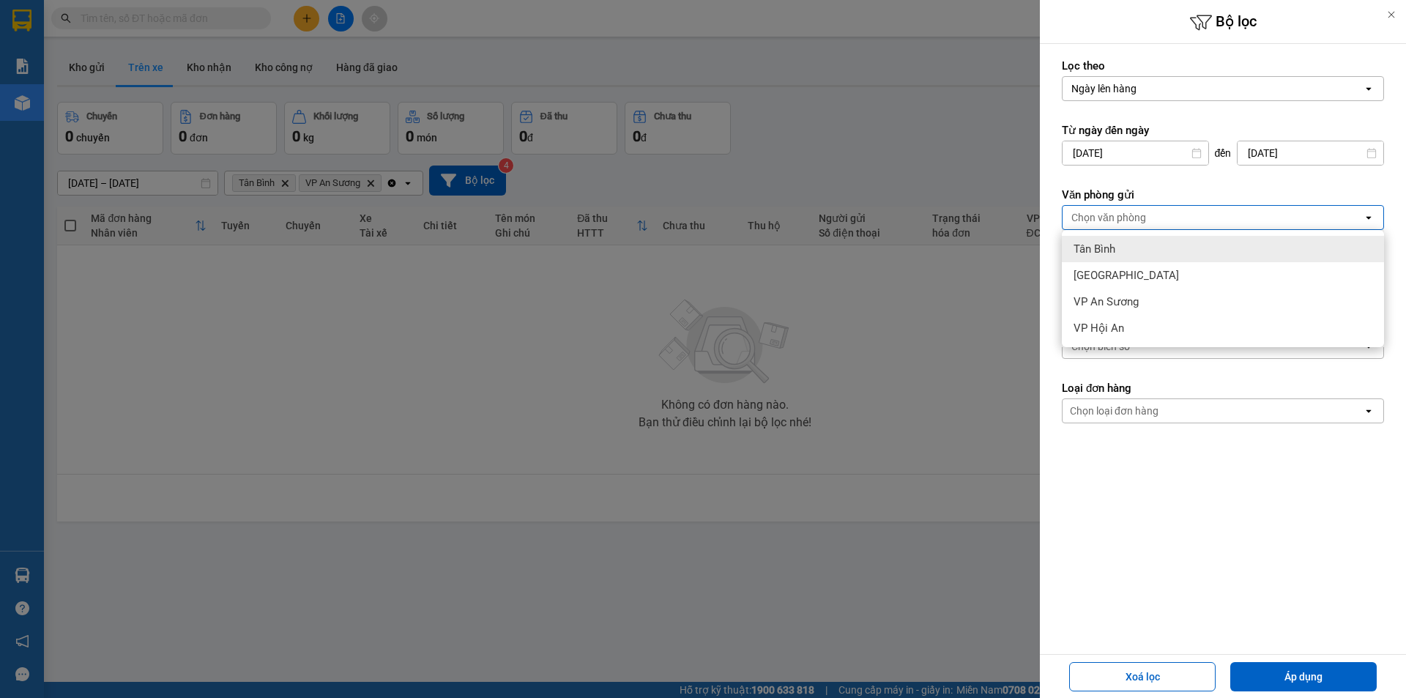
click at [1131, 248] on div "Tân Bình" at bounding box center [1223, 249] width 322 height 26
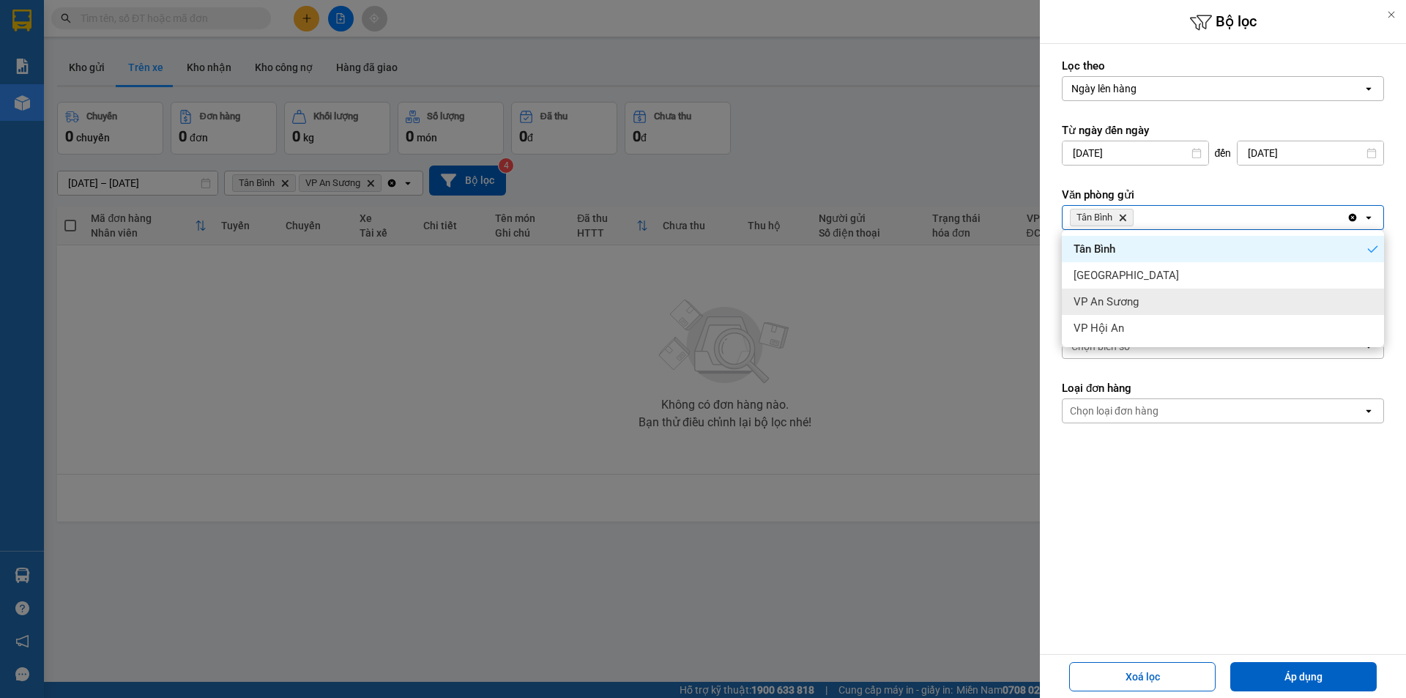
click at [1128, 302] on span "VP An Sương" at bounding box center [1105, 301] width 65 height 15
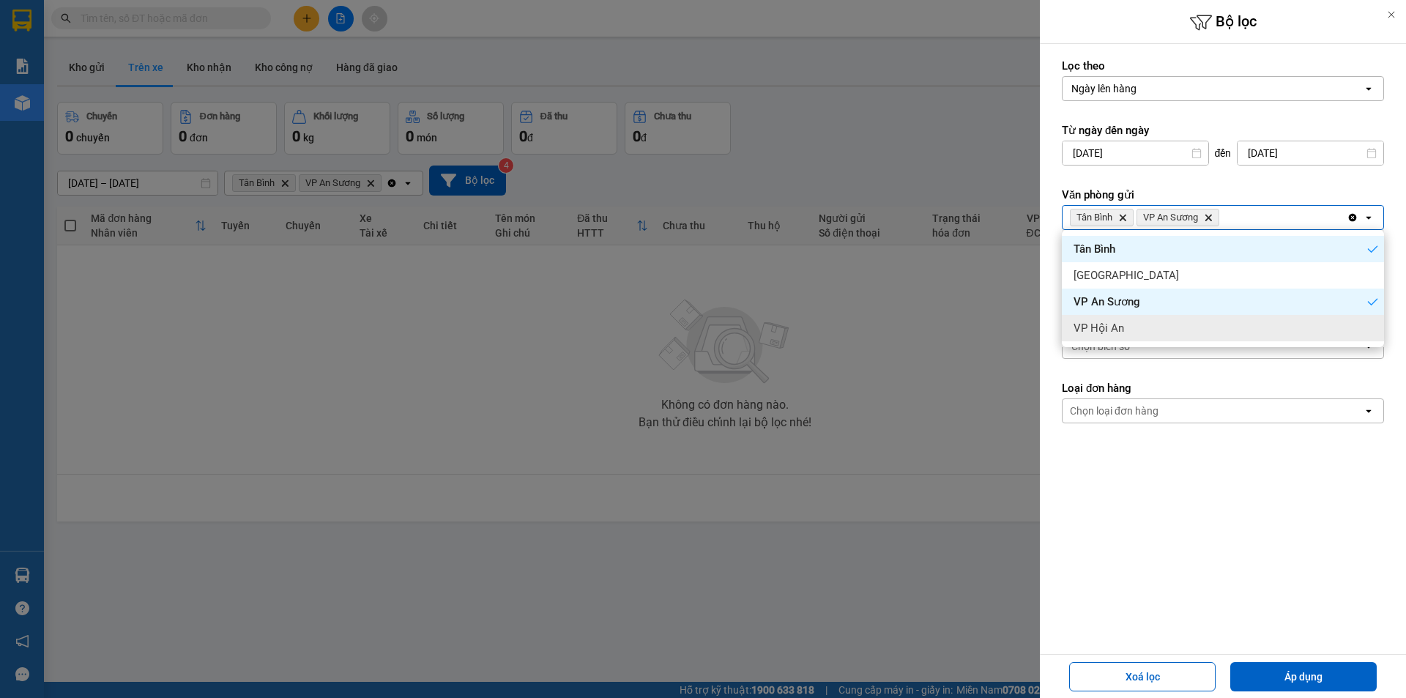
drag, startPoint x: 1188, startPoint y: 485, endPoint x: 1150, endPoint y: 340, distance: 150.1
click at [1188, 475] on form "Lọc theo Ngày lên hàng open Từ ngày đến [DATE] Press the down arrow key to inte…" at bounding box center [1223, 307] width 322 height 496
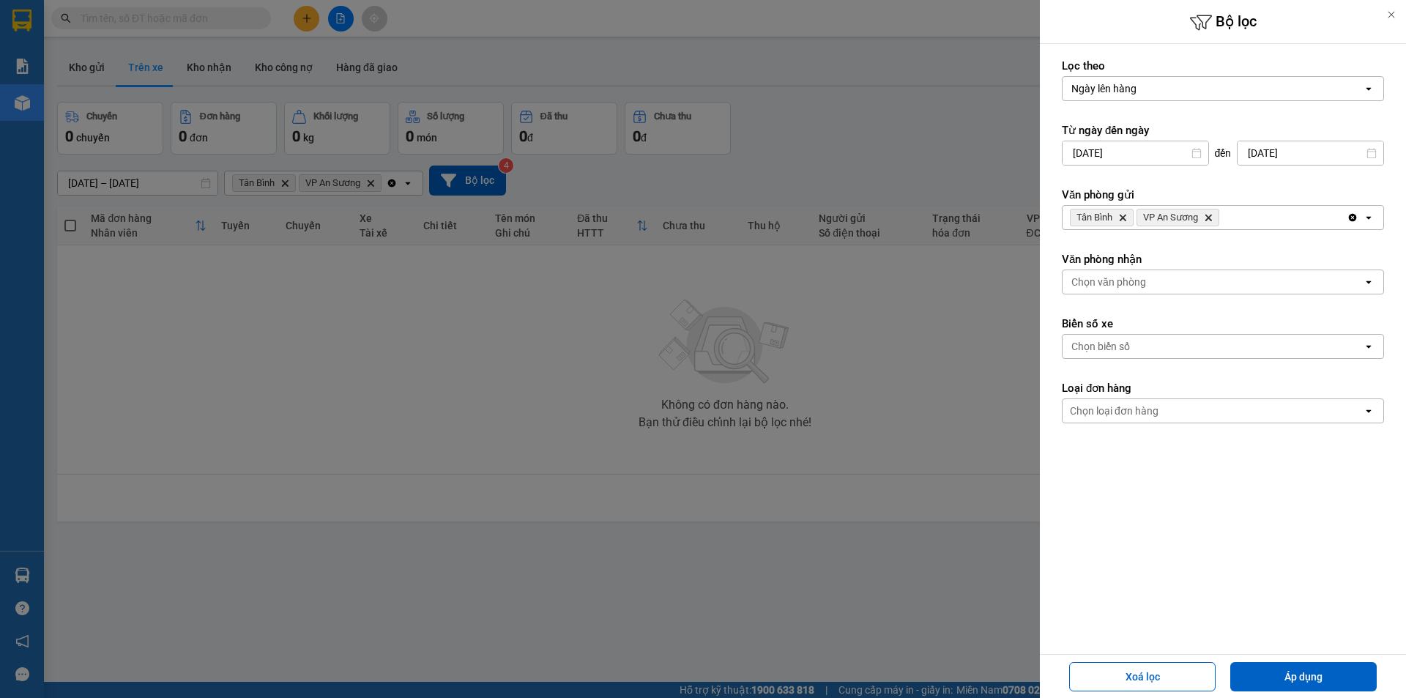
click at [1128, 280] on div "Chọn văn phòng" at bounding box center [1108, 282] width 75 height 15
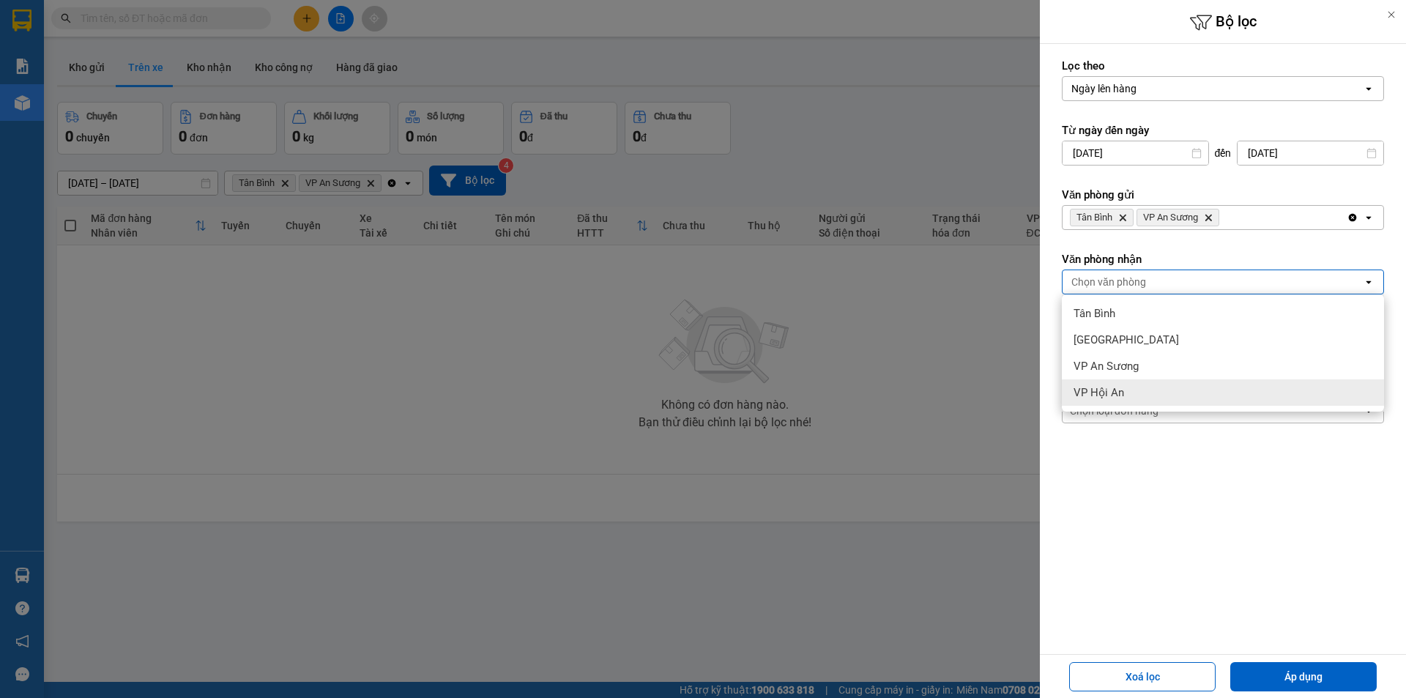
click at [1121, 390] on span "VP Hội An" at bounding box center [1098, 392] width 51 height 15
click at [1199, 484] on form "Lọc theo Ngày lên hàng open Từ ngày đến [DATE] Press the down arrow key to inte…" at bounding box center [1223, 307] width 322 height 496
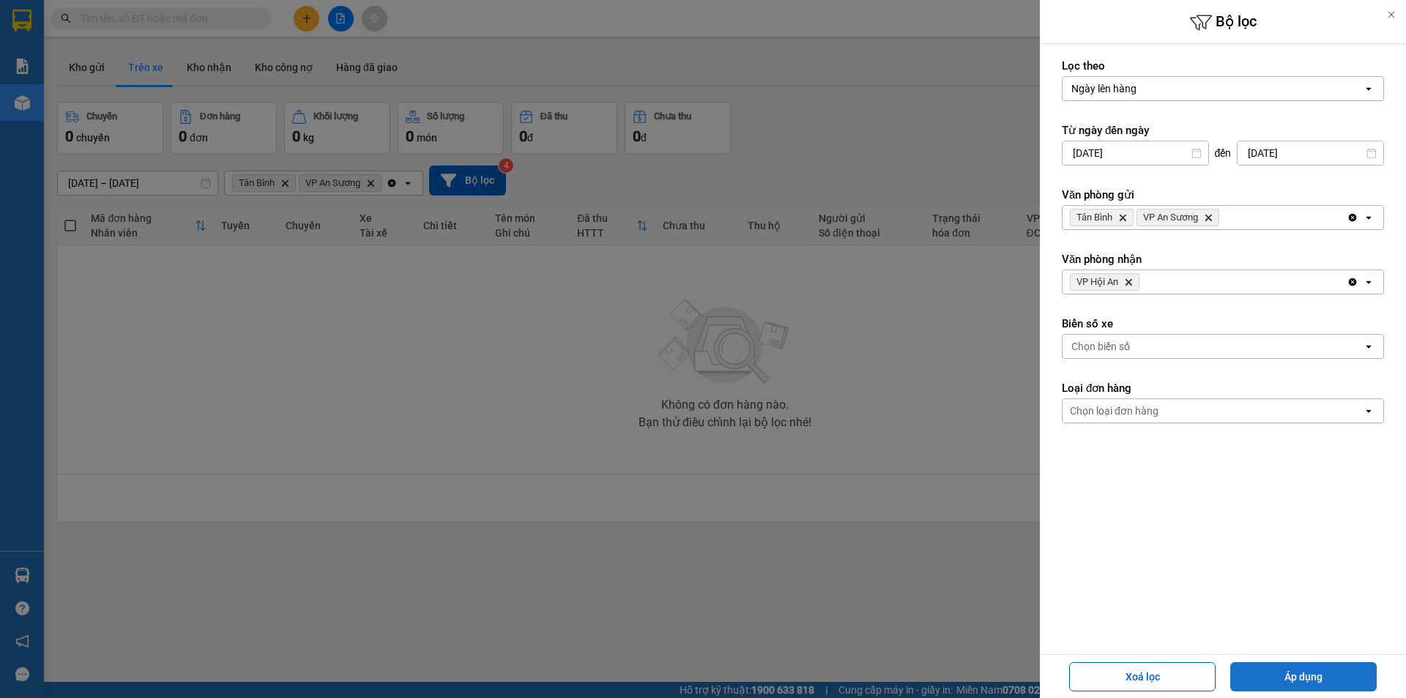
drag, startPoint x: 1335, startPoint y: 685, endPoint x: 1212, endPoint y: 602, distance: 148.3
click at [1333, 684] on button "Áp dụng" at bounding box center [1303, 676] width 146 height 29
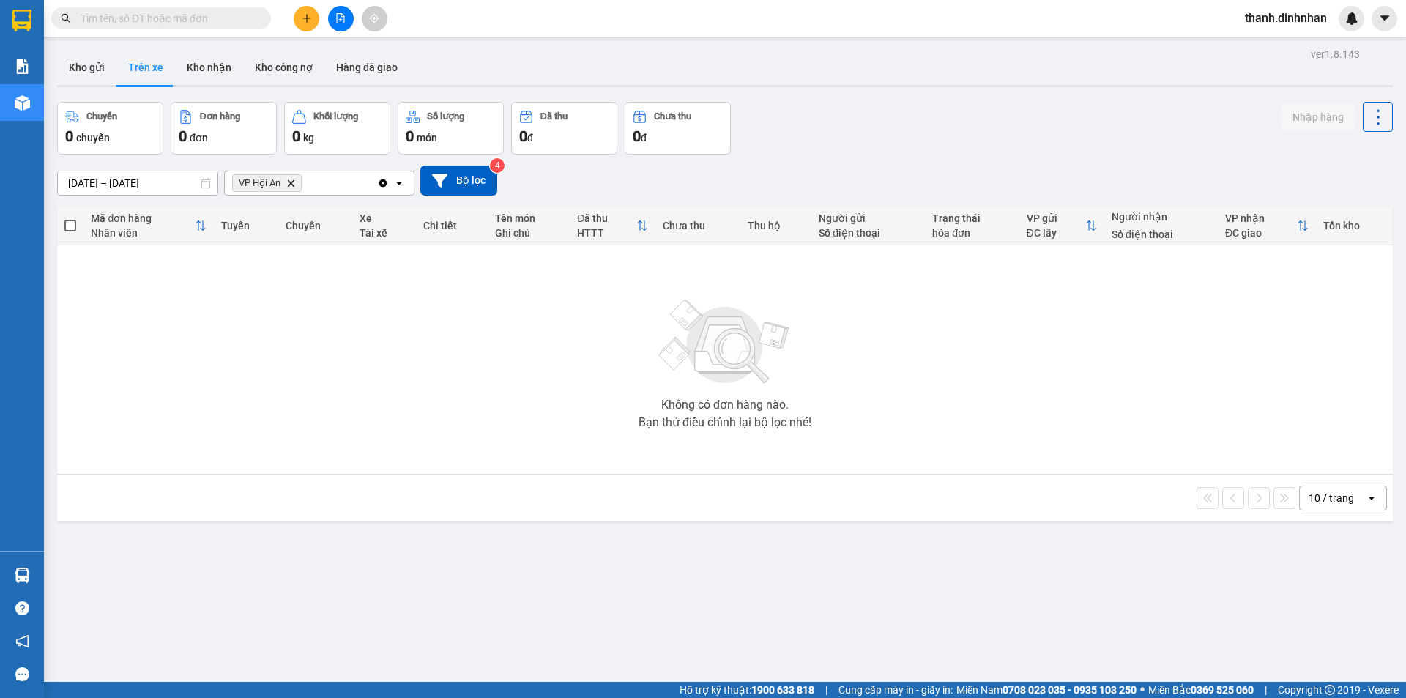
click at [188, 3] on div "Kết quả tìm kiếm ( 3567 ) Bộ lọc Mã ĐH Trạng thái Món hàng Thu hộ Tổng cước Chư…" at bounding box center [703, 18] width 1406 height 37
click at [113, 22] on input "text" at bounding box center [167, 18] width 173 height 16
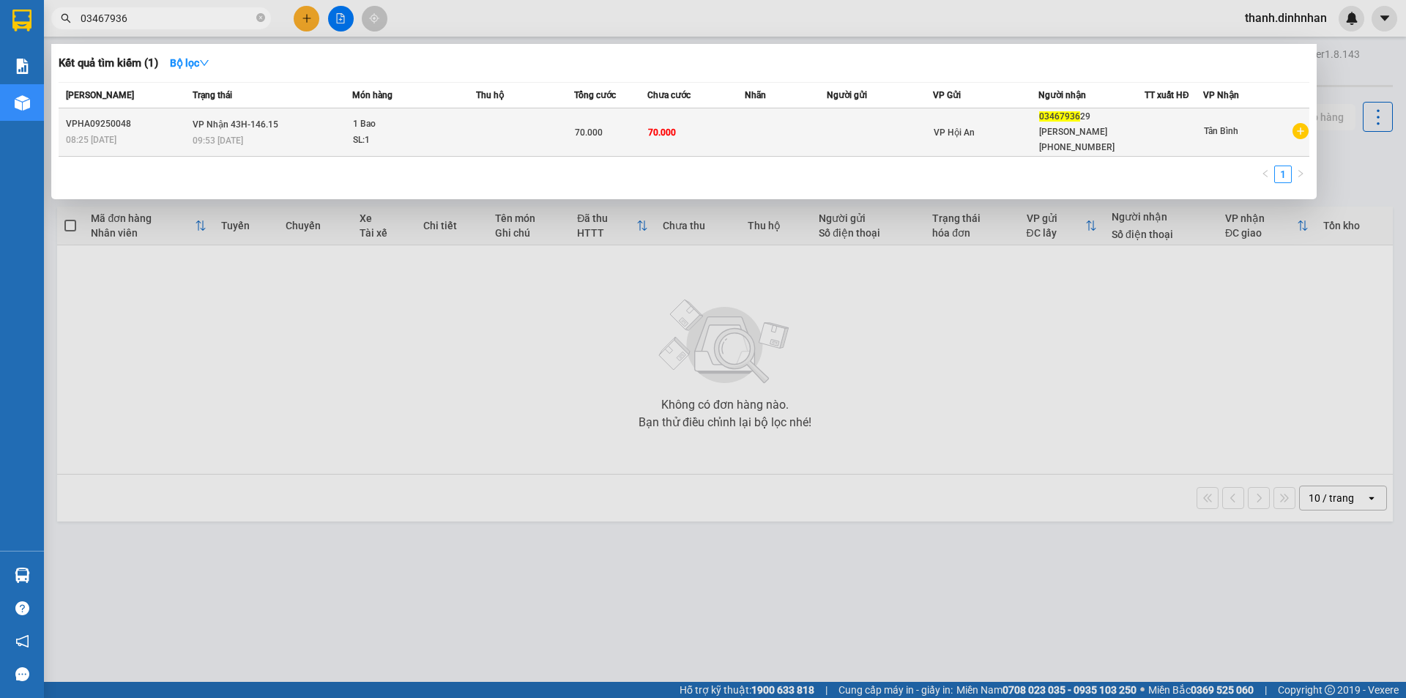
type input "03467936"
click at [1098, 134] on div "[PERSON_NAME] [PHONE_NUMBER]" at bounding box center [1091, 139] width 105 height 31
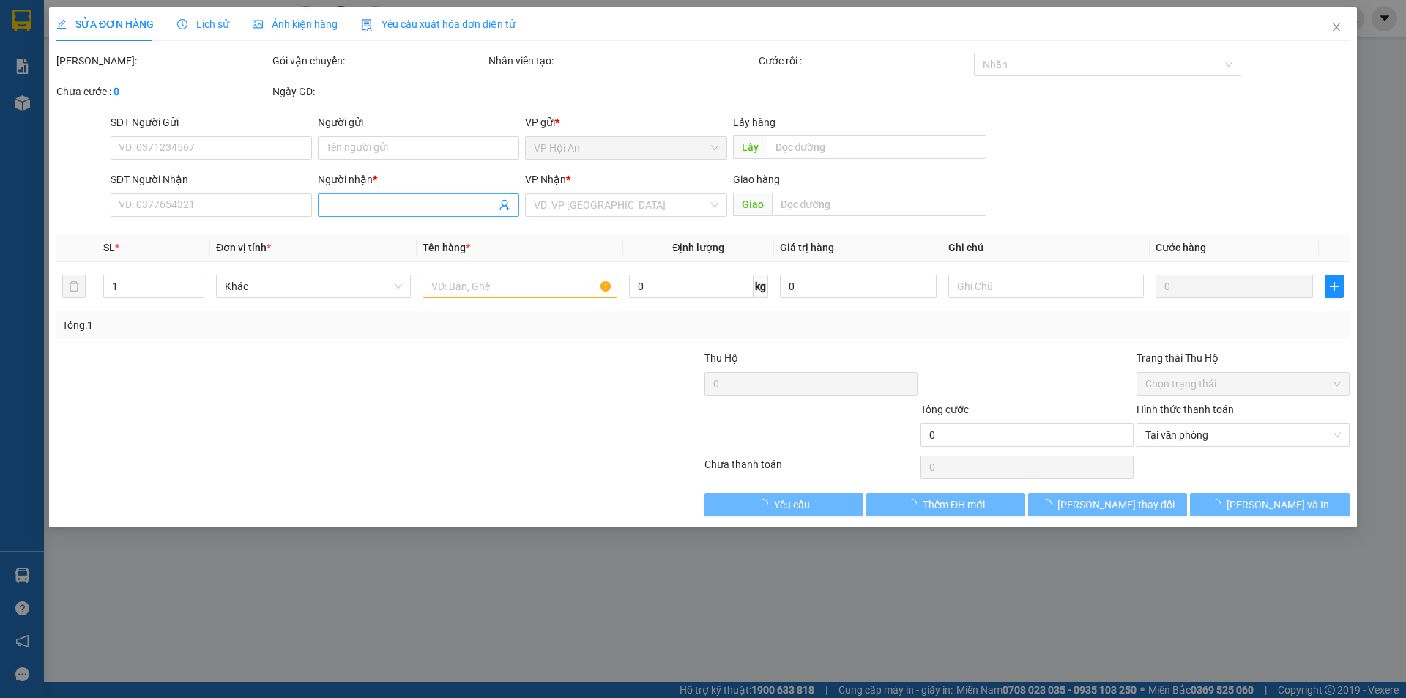
type input "0346793629"
type input "[PERSON_NAME] [PHONE_NUMBER]"
type input "70.000"
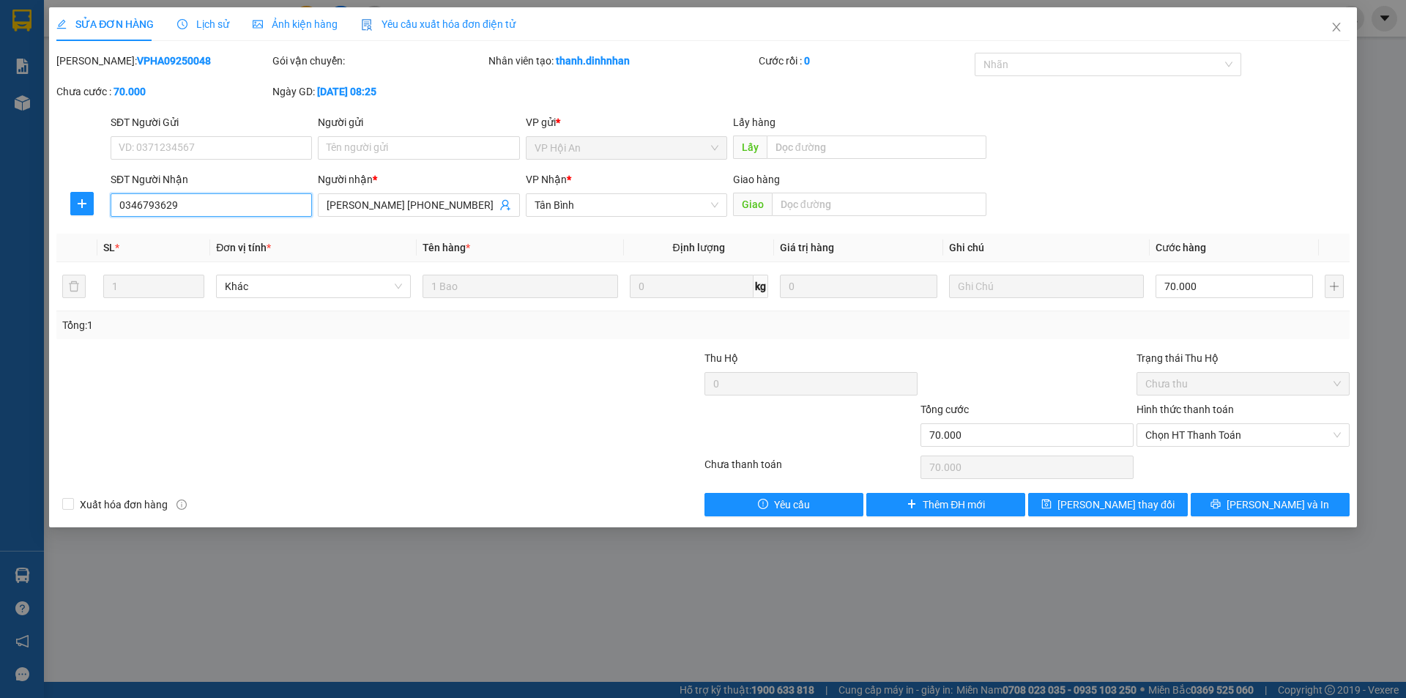
click at [204, 205] on input "0346793629" at bounding box center [211, 204] width 201 height 23
drag, startPoint x: 1341, startPoint y: 26, endPoint x: 981, endPoint y: 42, distance: 360.6
click at [1341, 26] on icon "close" at bounding box center [1337, 27] width 12 height 12
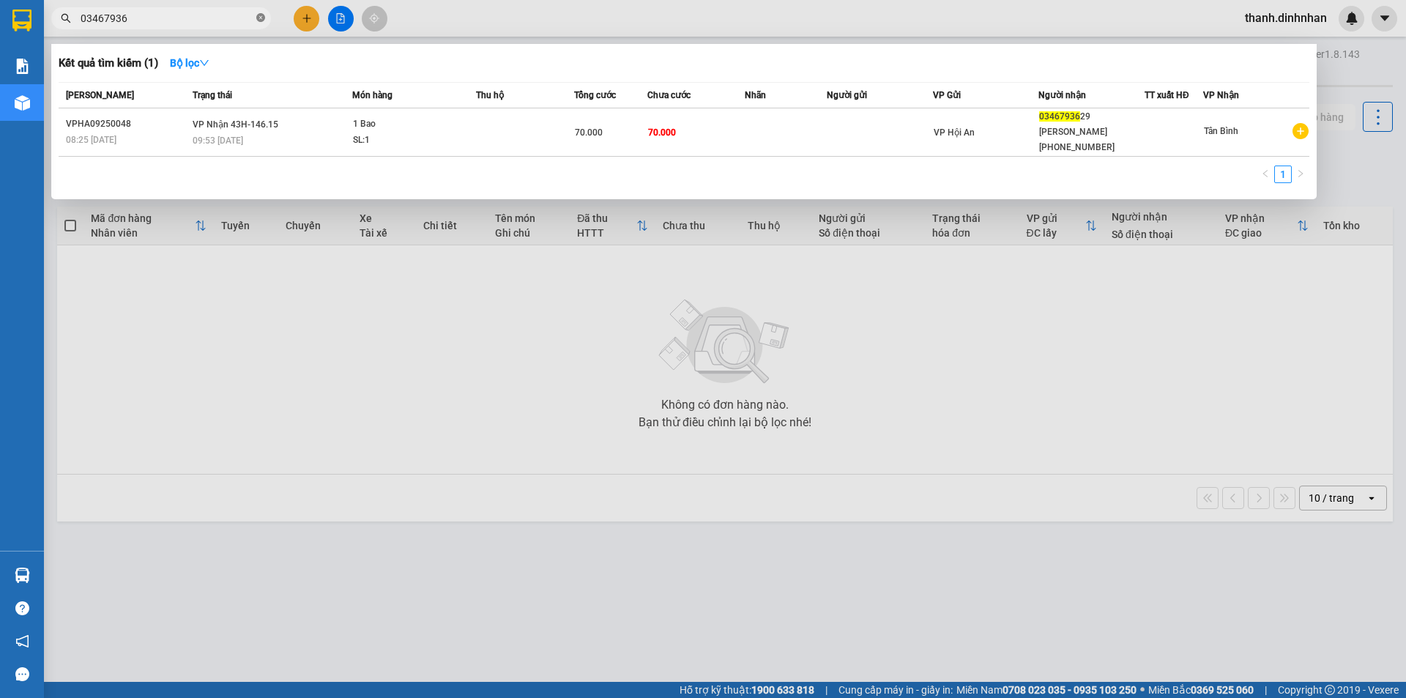
drag, startPoint x: 258, startPoint y: 20, endPoint x: 193, endPoint y: 20, distance: 64.4
click at [256, 20] on span "03467936" at bounding box center [161, 18] width 220 height 22
click at [144, 20] on input "03467936" at bounding box center [167, 18] width 173 height 16
drag, startPoint x: 144, startPoint y: 20, endPoint x: 109, endPoint y: 24, distance: 35.4
click at [109, 24] on input "03467936" at bounding box center [167, 18] width 173 height 16
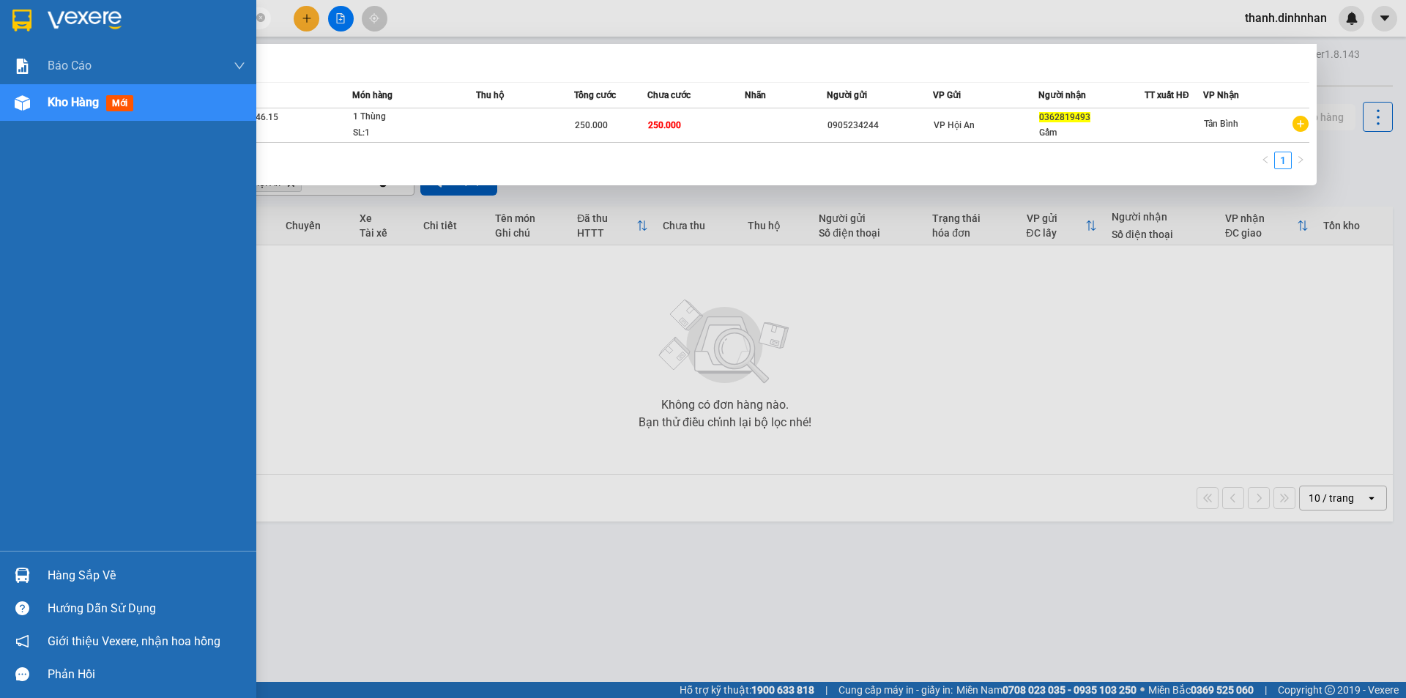
drag, startPoint x: 152, startPoint y: 22, endPoint x: 41, endPoint y: 43, distance: 113.3
click at [41, 43] on section "Kết quả tìm kiếm ( 1 ) Bộ lọc Mã ĐH Trạng thái Món hàng Thu hộ Tổng cước Chưa c…" at bounding box center [703, 349] width 1406 height 698
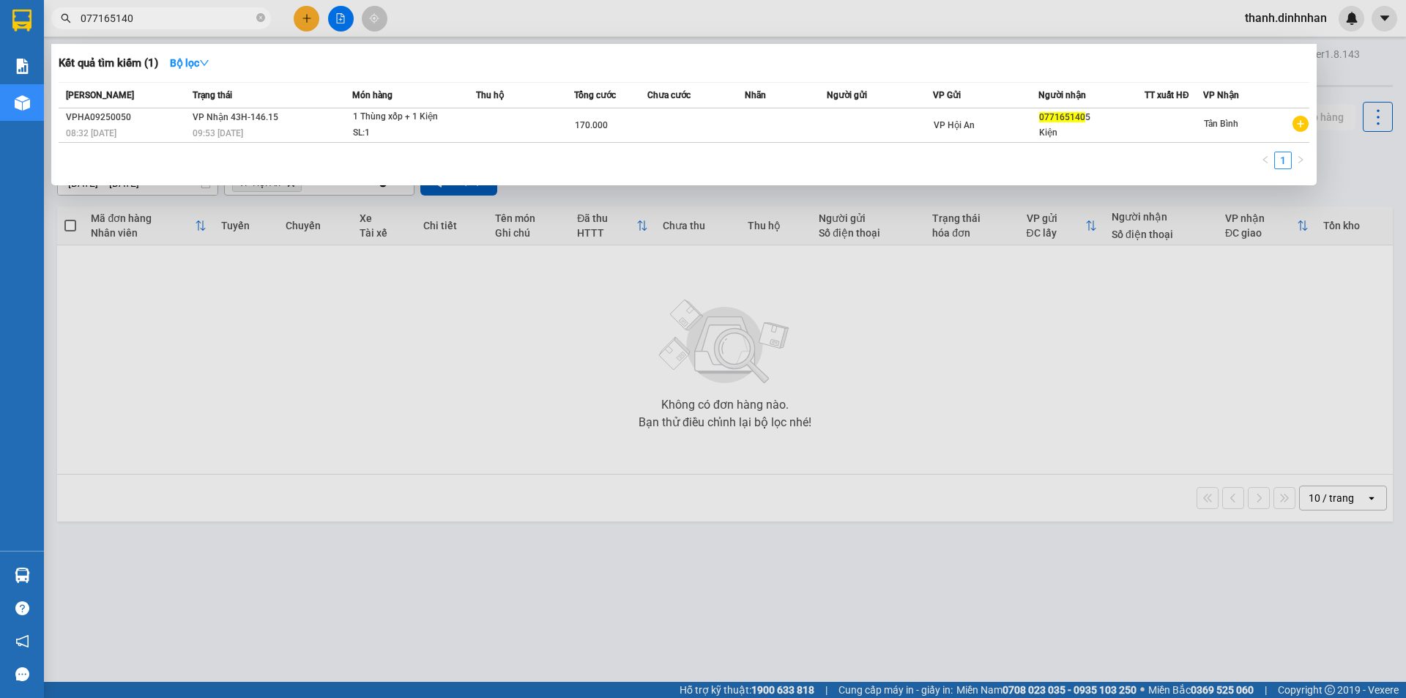
type input "0771651405"
drag, startPoint x: 159, startPoint y: 22, endPoint x: 57, endPoint y: 41, distance: 103.5
click at [57, 31] on div "Kết quả tìm kiếm ( 1 ) Bộ lọc Mã ĐH Trạng thái Món hàng Thu hộ Tổng cước Chưa c…" at bounding box center [143, 19] width 286 height 26
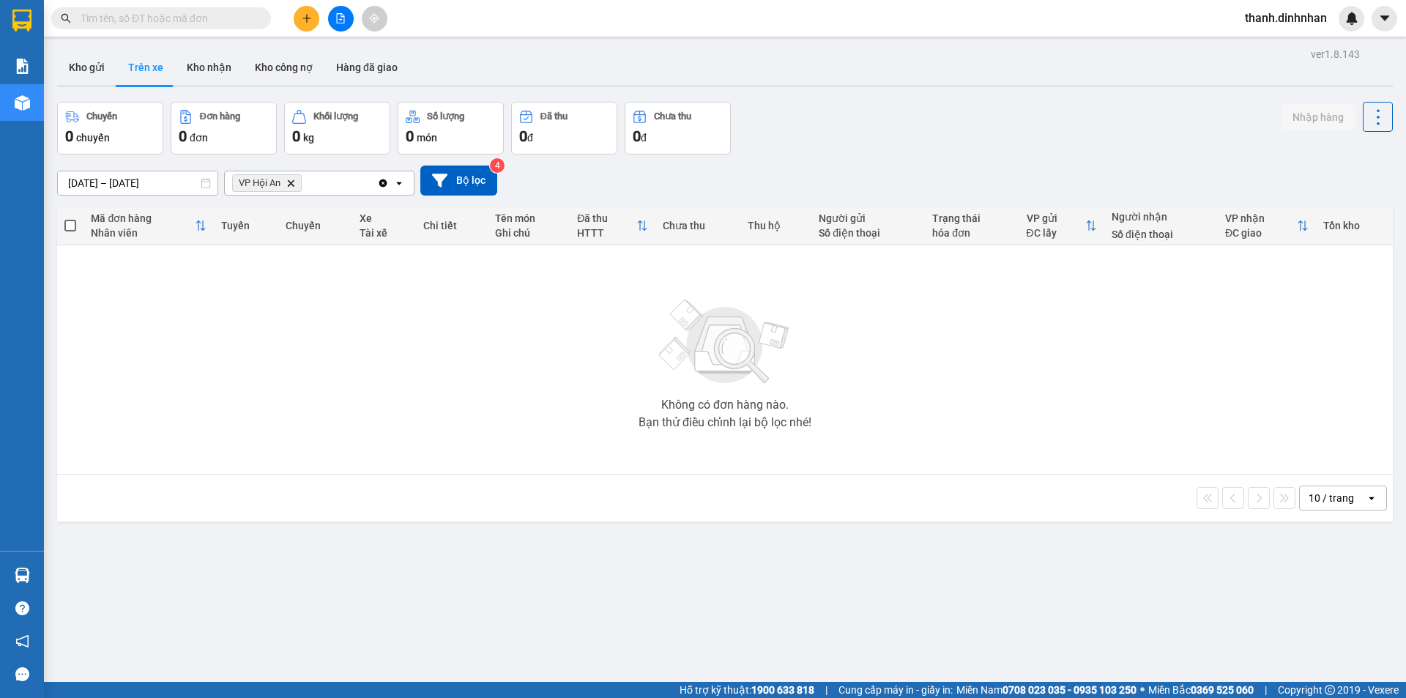
click at [210, 13] on input "text" at bounding box center [167, 18] width 173 height 16
paste input "0771651405"
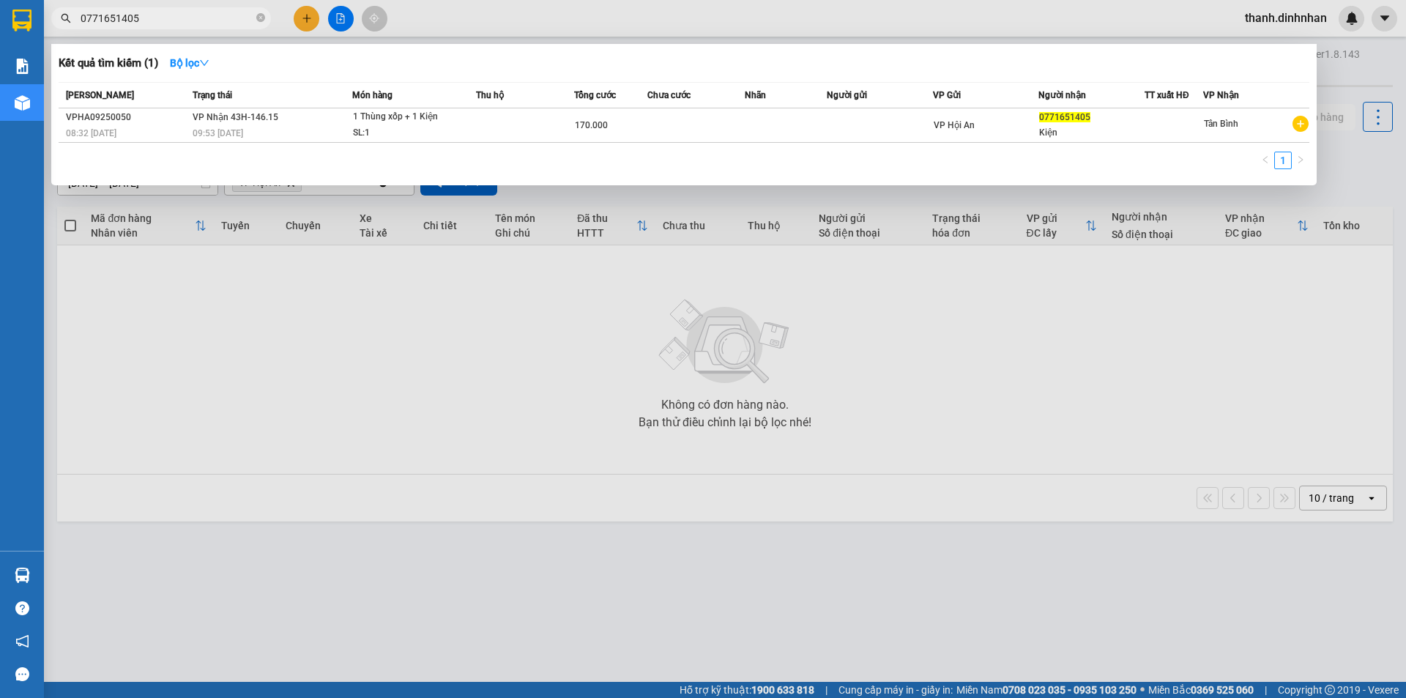
type input "0771651405"
click at [258, 18] on icon "close-circle" at bounding box center [260, 17] width 9 height 9
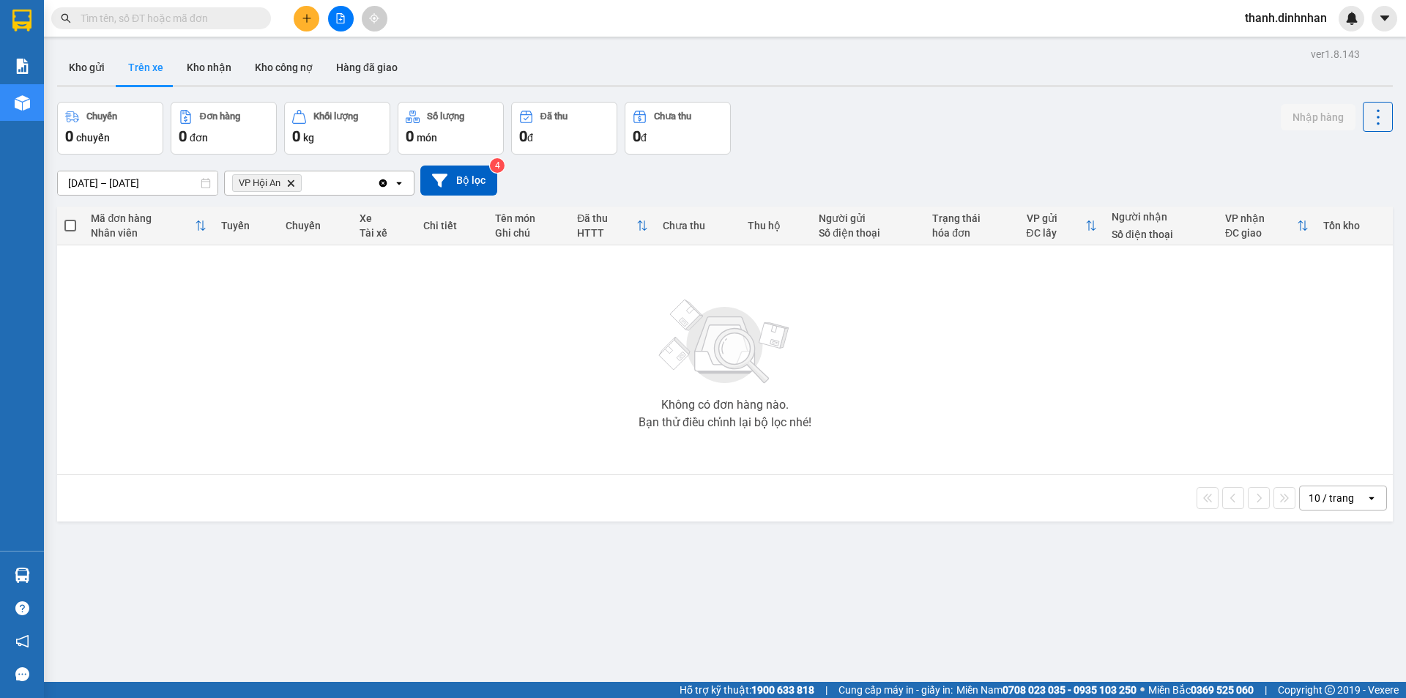
drag, startPoint x: 146, startPoint y: 16, endPoint x: 111, endPoint y: 16, distance: 35.1
click at [146, 16] on input "text" at bounding box center [167, 18] width 173 height 16
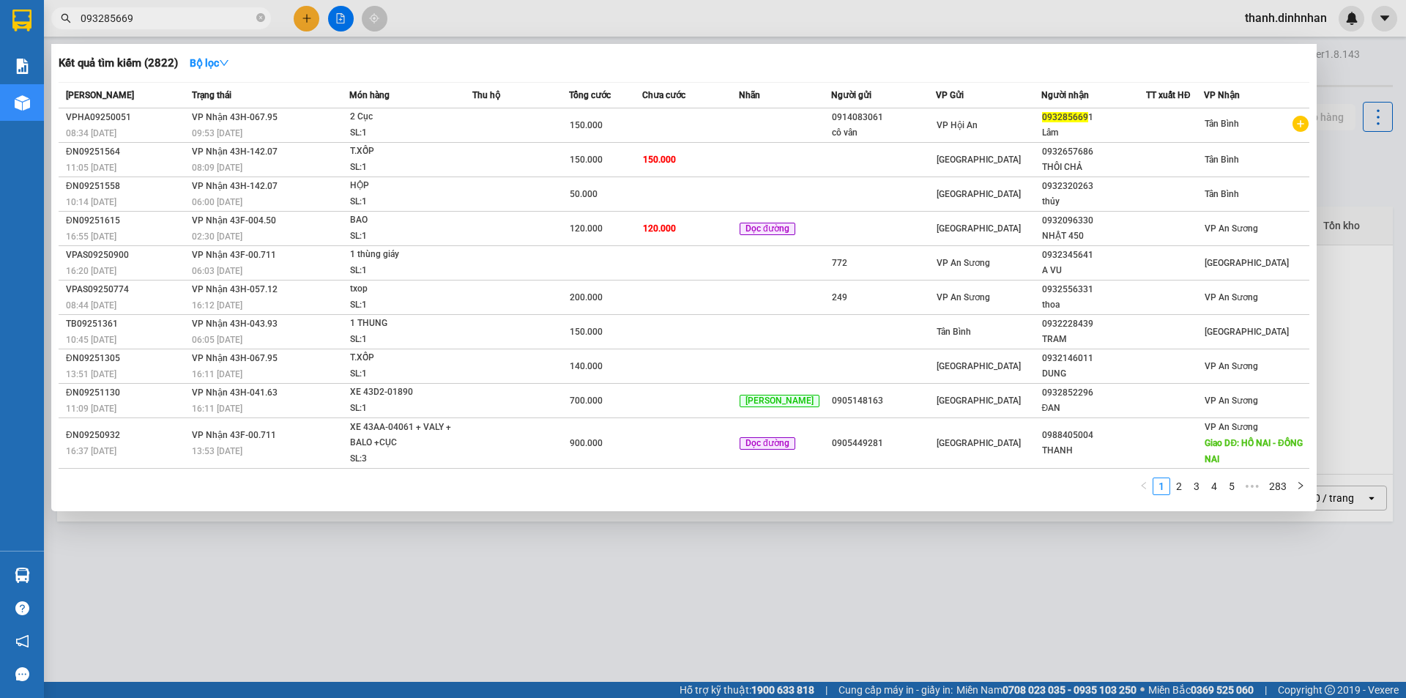
type input "0932856691"
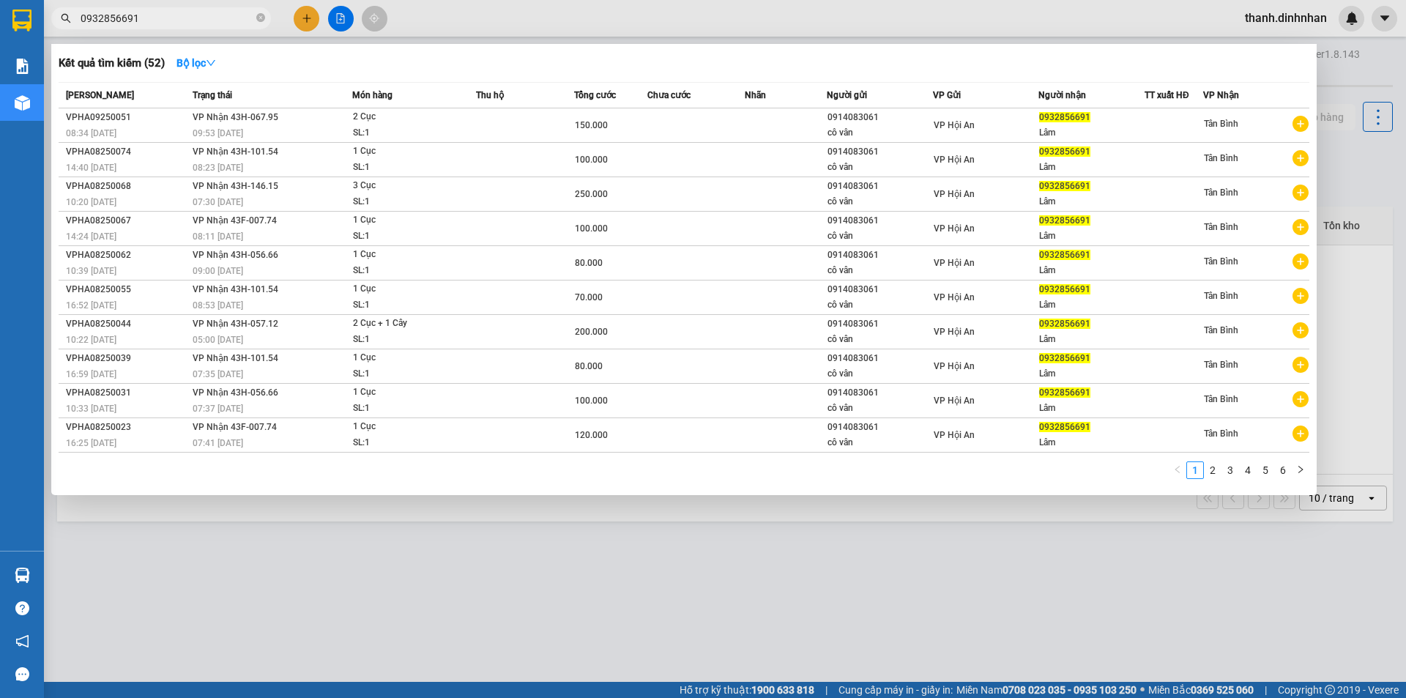
drag, startPoint x: 196, startPoint y: 18, endPoint x: 51, endPoint y: 40, distance: 145.9
click at [51, 31] on div "Kết quả tìm kiếm ( 52 ) Bộ lọc Mã ĐH Trạng thái Món hàng Thu hộ Tổng cước Chưa …" at bounding box center [143, 19] width 286 height 26
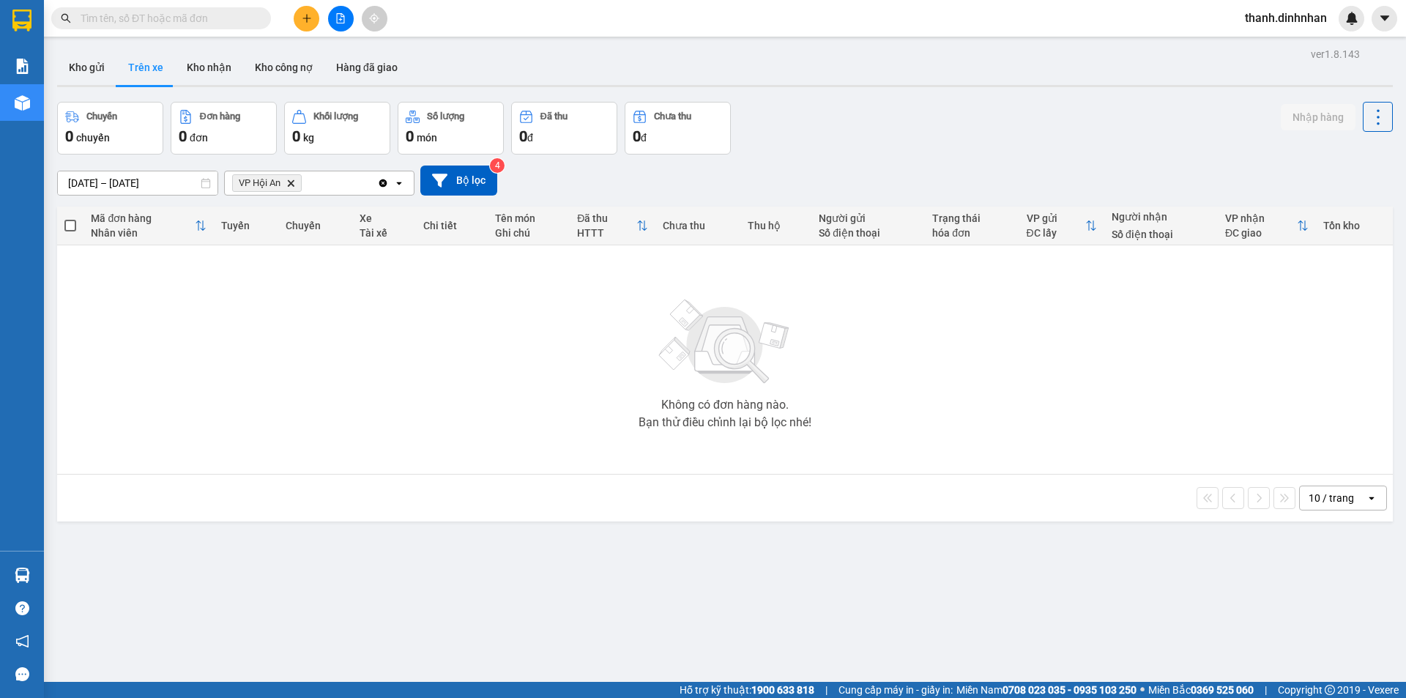
click at [198, 16] on input "text" at bounding box center [167, 18] width 173 height 16
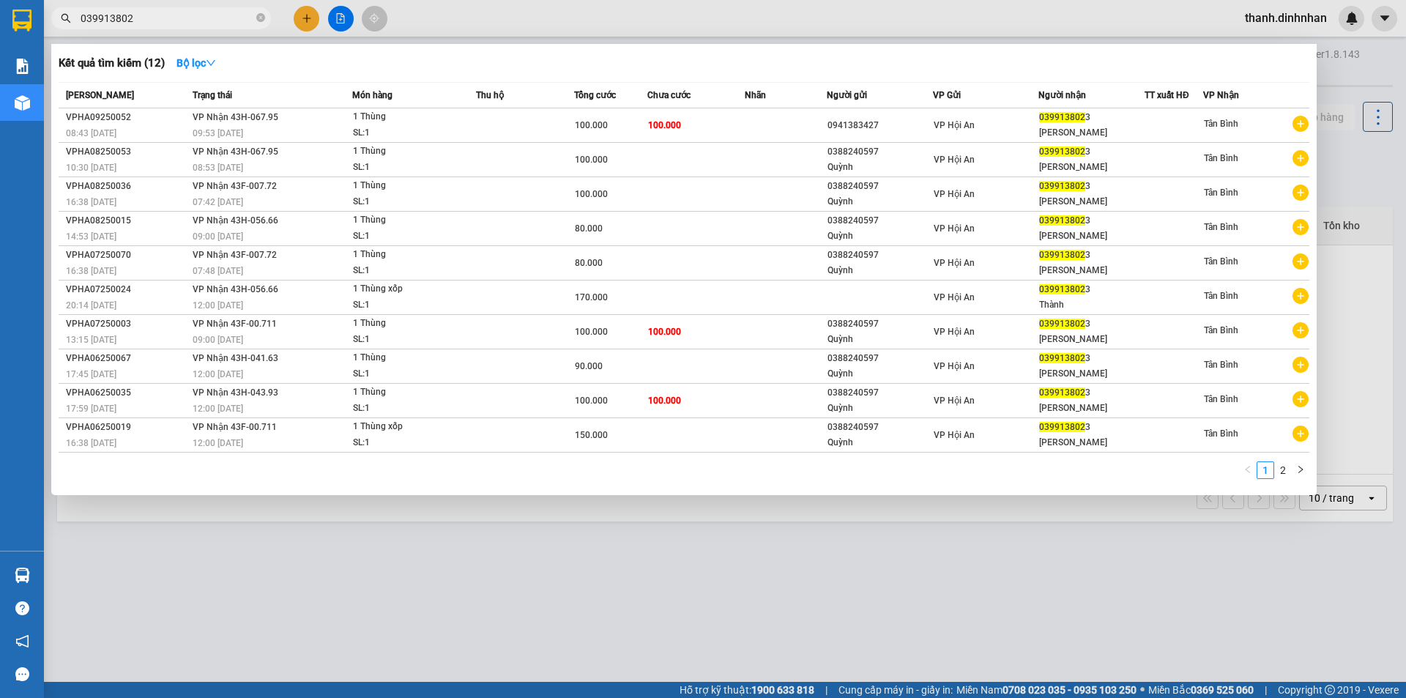
type input "0399138023"
click at [257, 19] on icon "close-circle" at bounding box center [260, 17] width 9 height 9
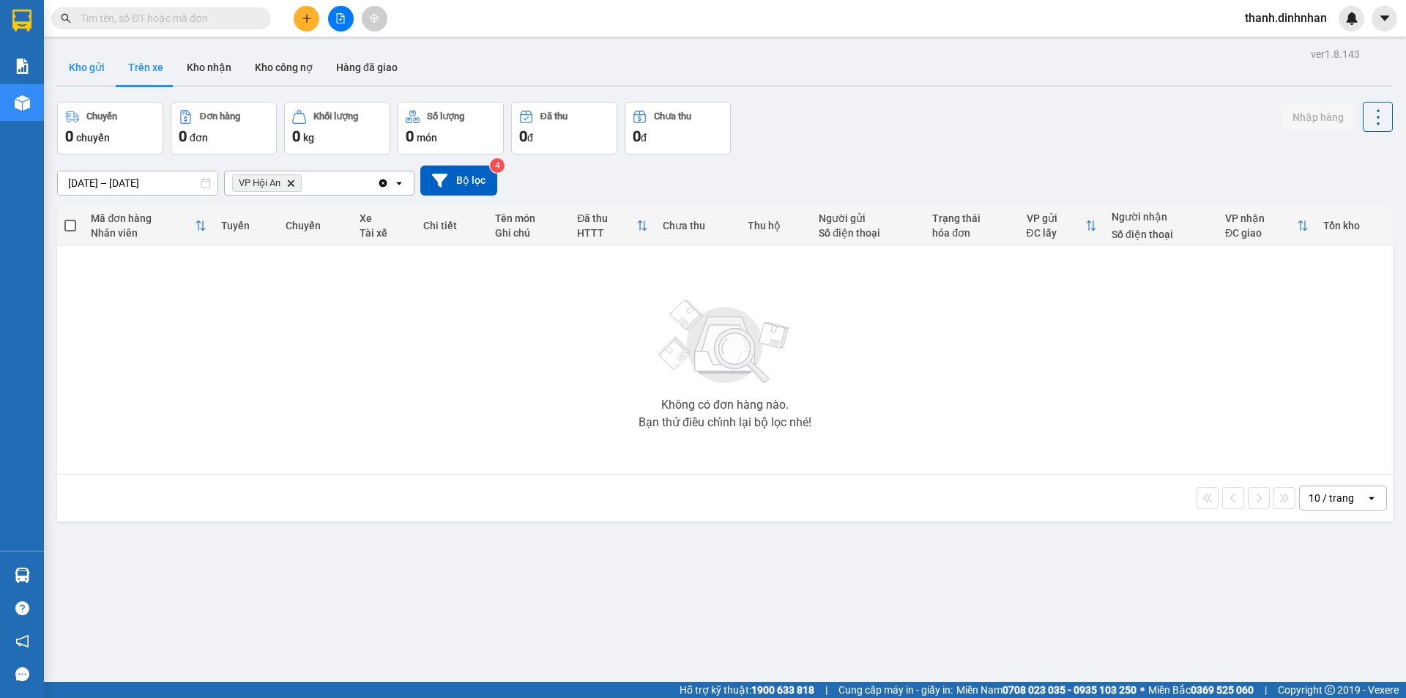
click at [90, 70] on button "Kho gửi" at bounding box center [86, 67] width 59 height 35
